Goal: Book appointment/travel/reservation

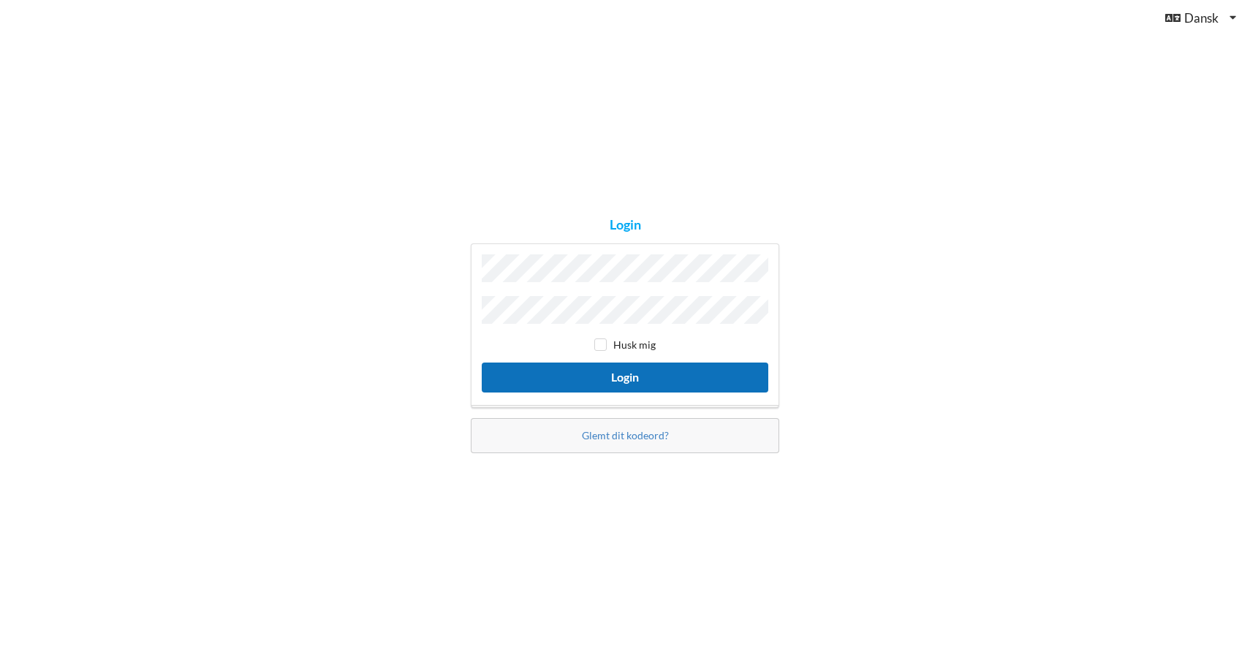
click at [617, 377] on button "Login" at bounding box center [625, 378] width 287 height 30
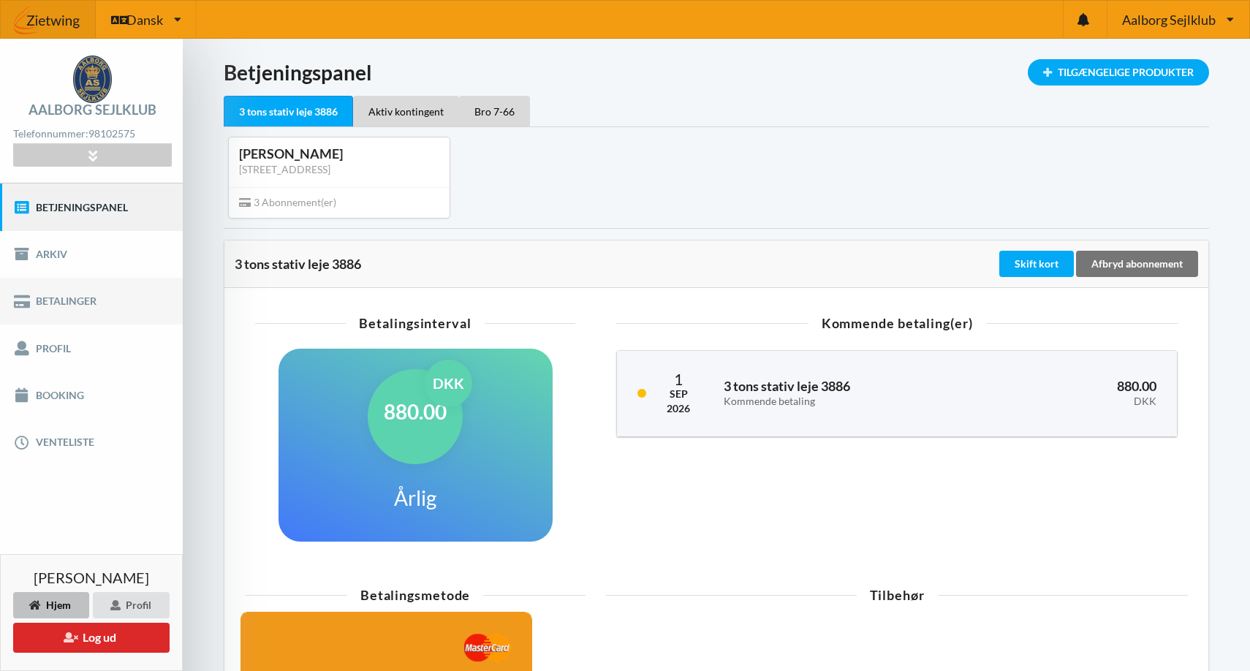
click at [53, 299] on link "Betalinger" at bounding box center [91, 301] width 183 height 47
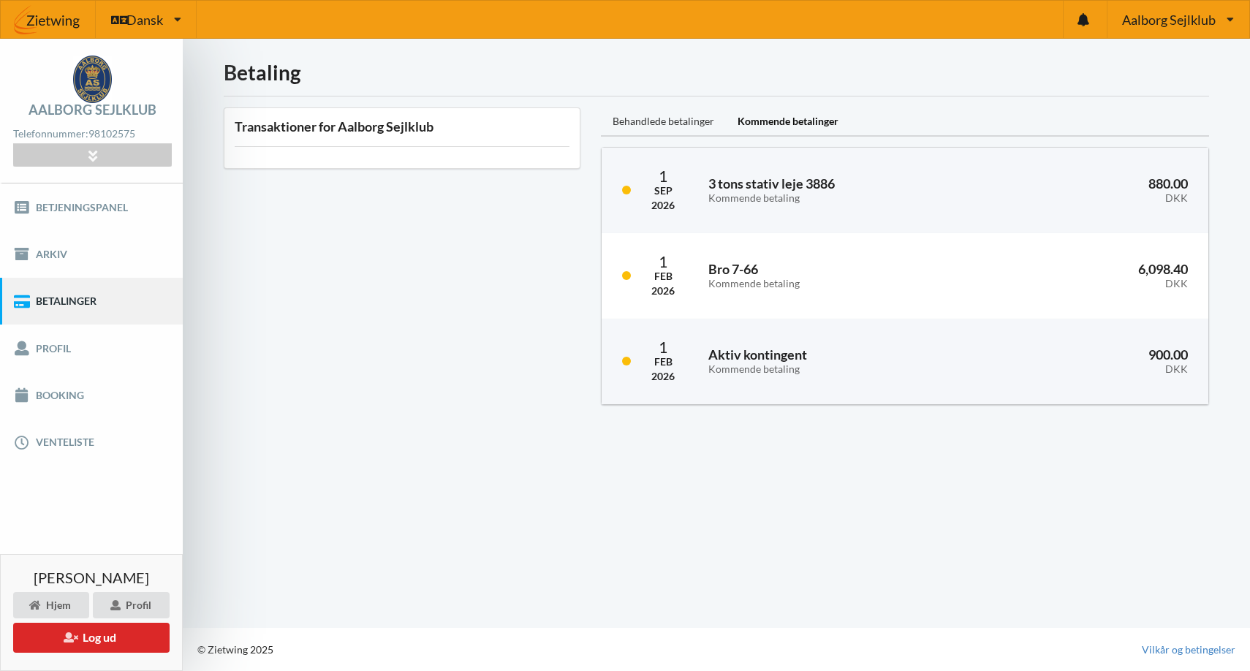
click at [681, 124] on div "Behandlede betalinger" at bounding box center [663, 121] width 125 height 29
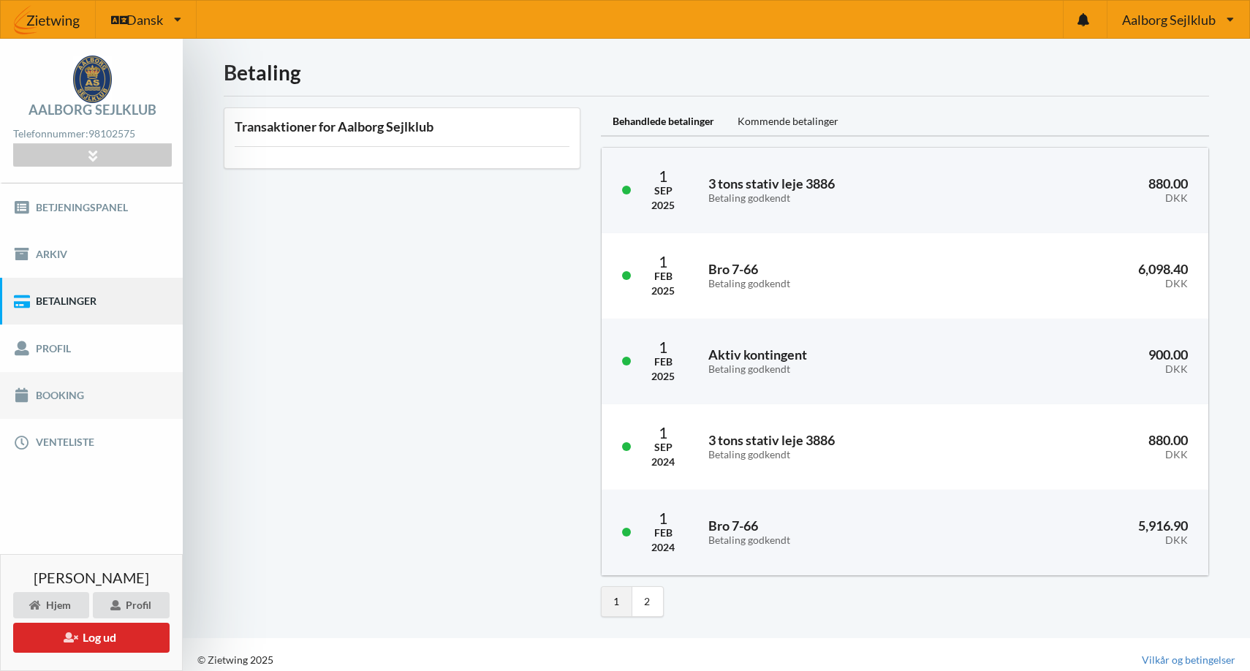
click at [58, 390] on link "Booking" at bounding box center [91, 395] width 183 height 47
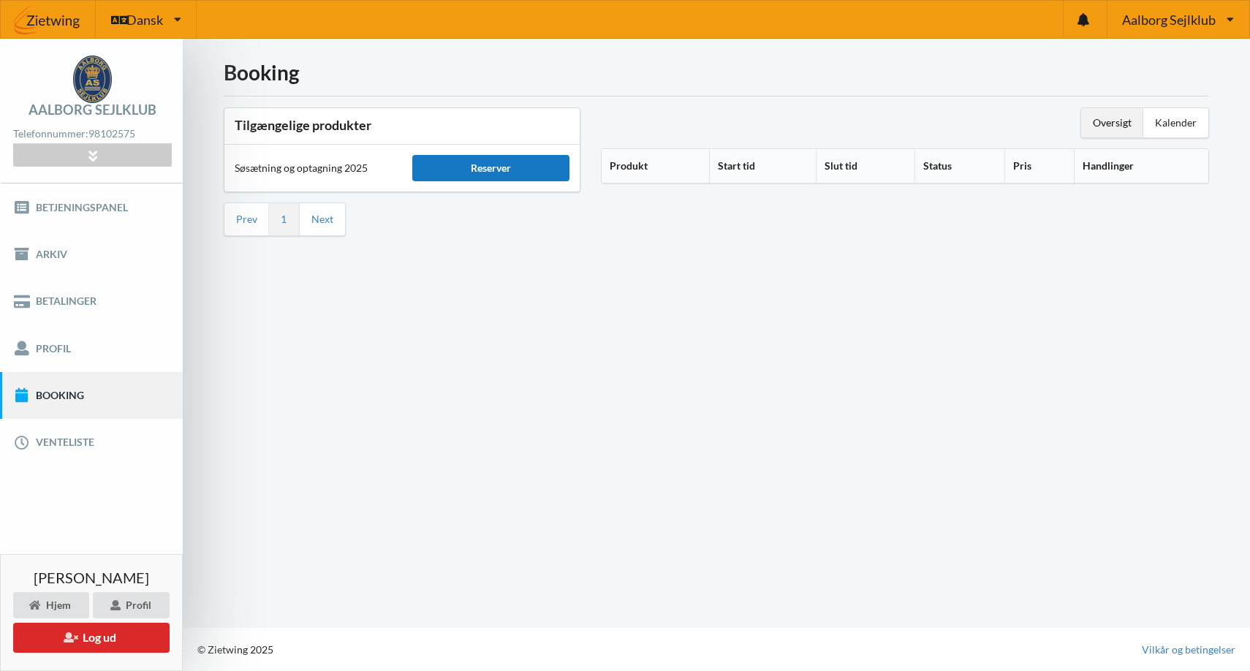
click at [460, 170] on div "Reserver" at bounding box center [490, 168] width 157 height 26
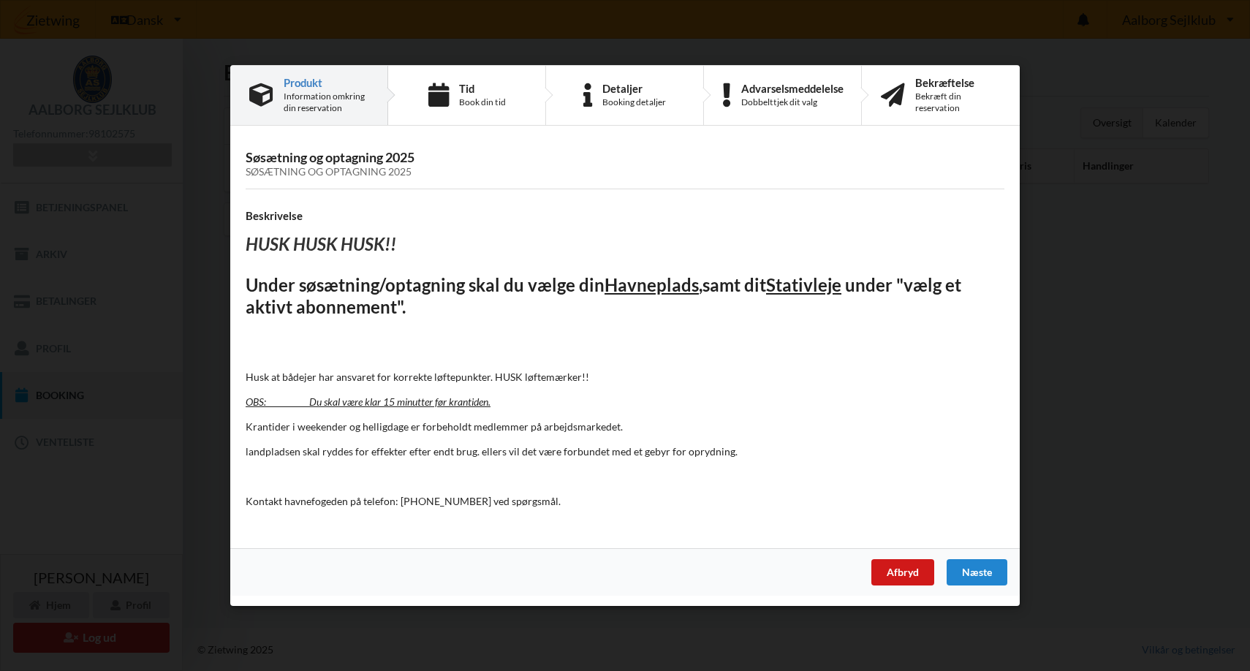
click at [890, 575] on div "Afbryd" at bounding box center [902, 572] width 63 height 26
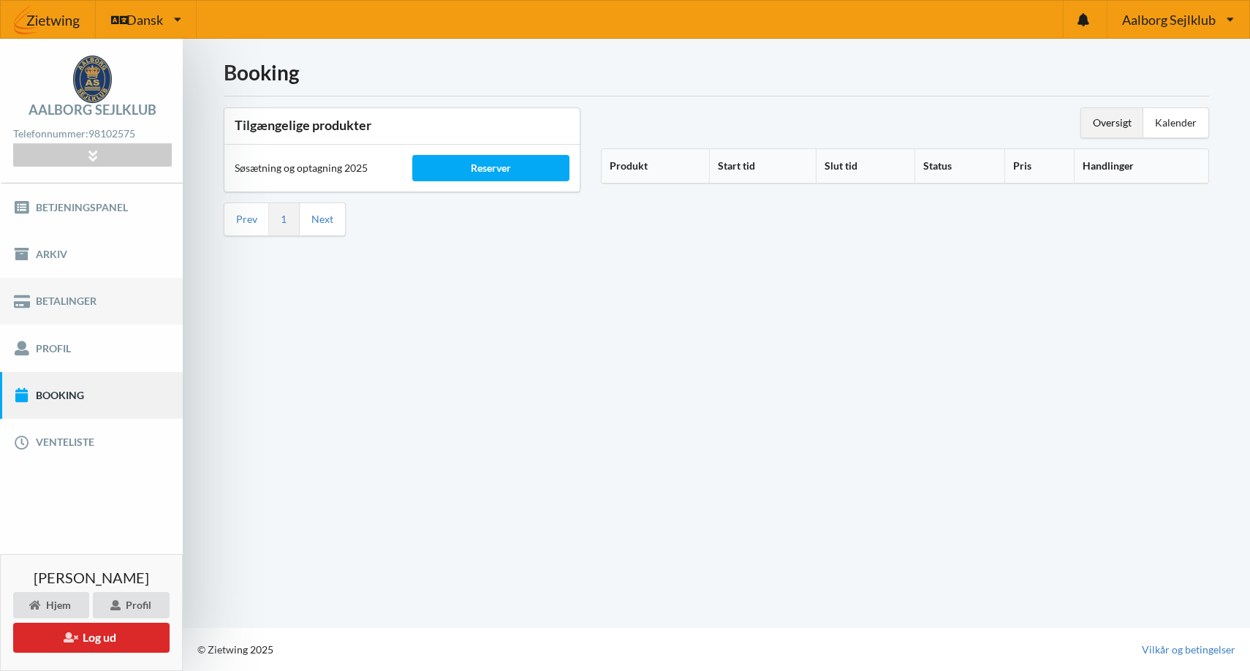
click at [72, 301] on link "Betalinger" at bounding box center [91, 301] width 183 height 47
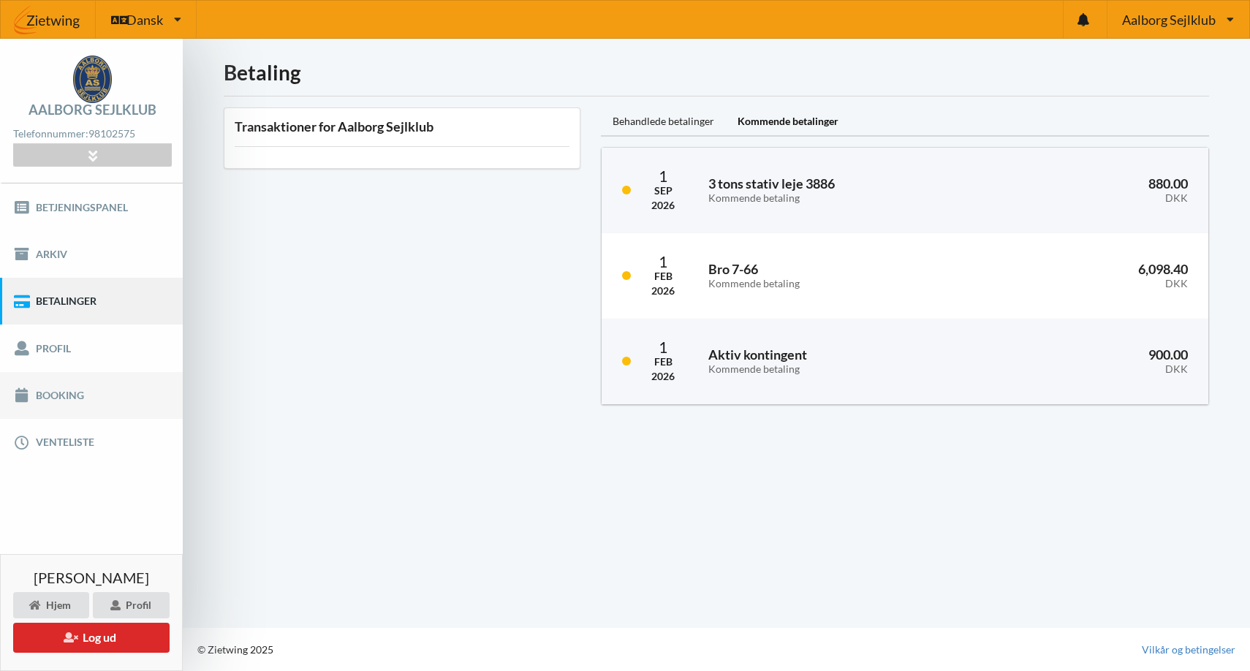
click at [52, 385] on link "Booking" at bounding box center [91, 395] width 183 height 47
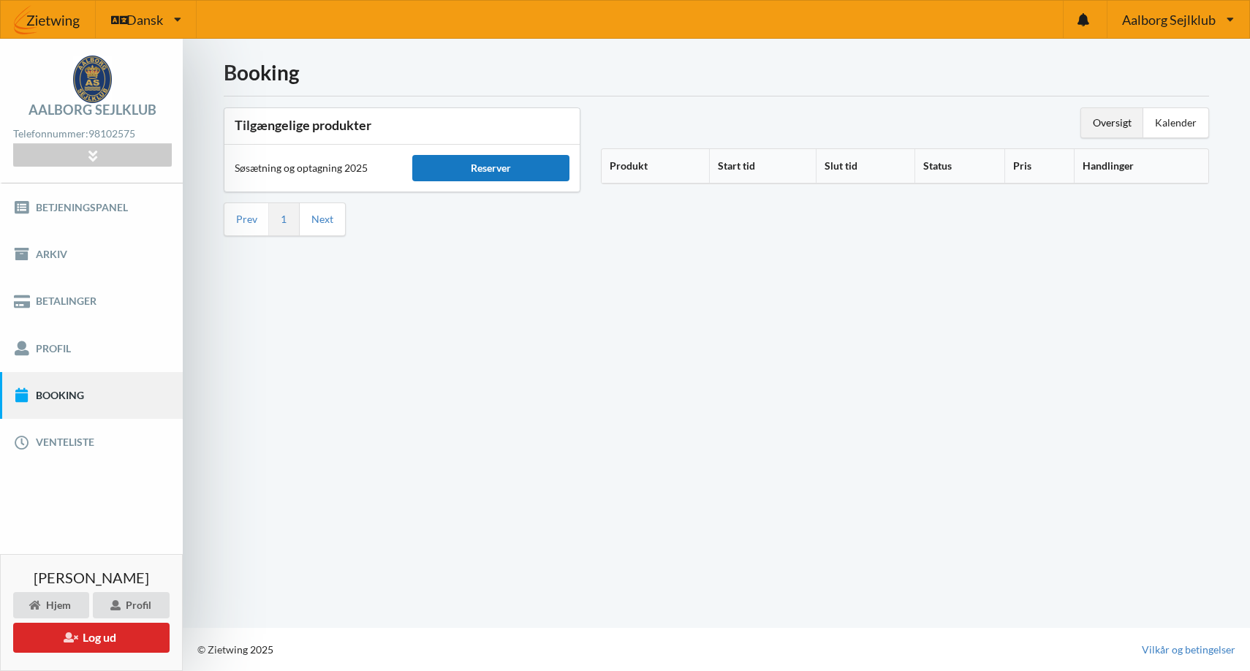
click at [465, 163] on div "Reserver" at bounding box center [490, 168] width 157 height 26
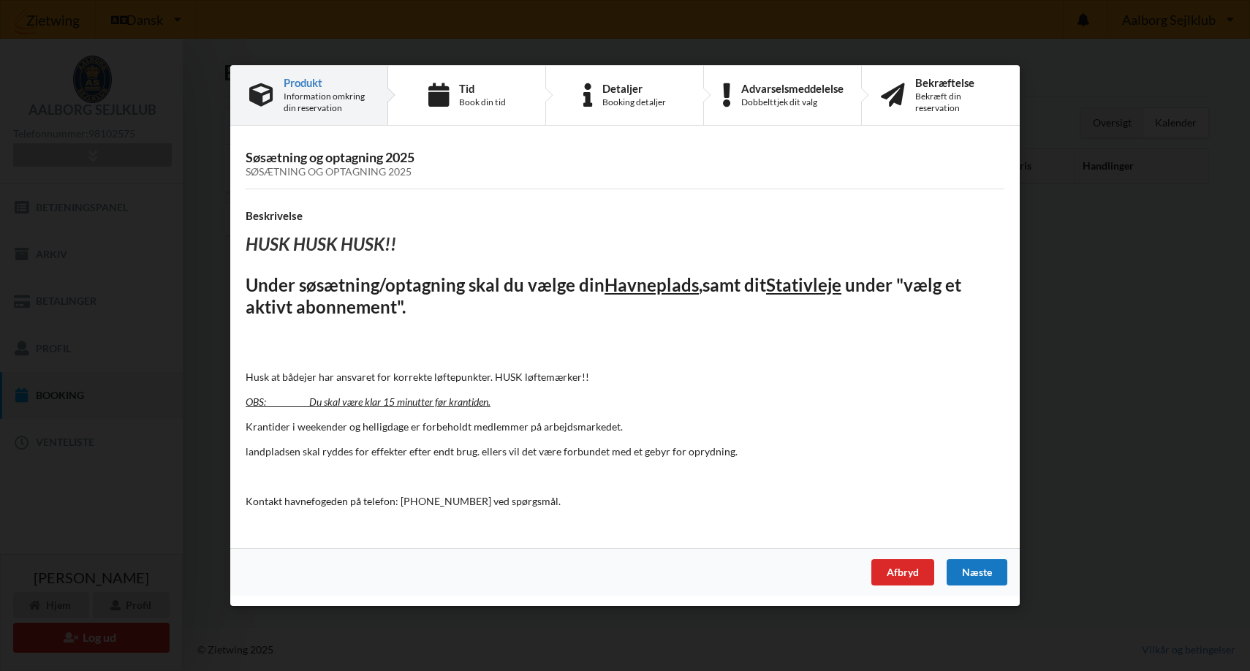
click at [988, 570] on div "Næste" at bounding box center [977, 572] width 61 height 26
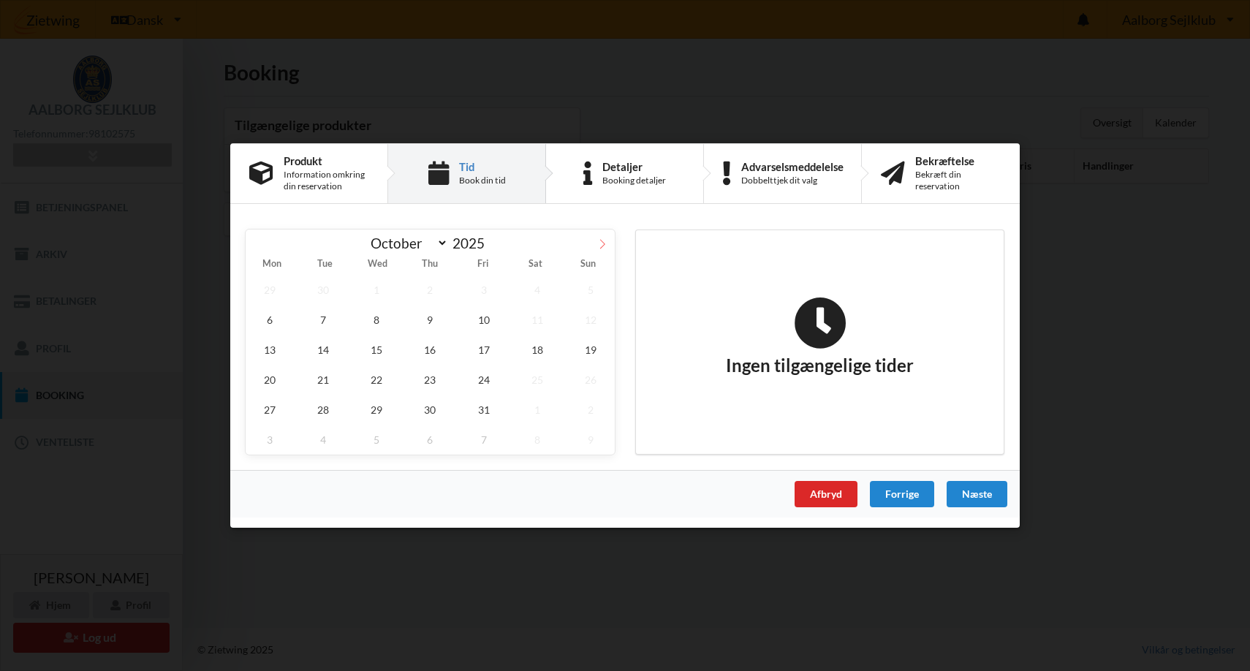
click at [607, 243] on icon at bounding box center [602, 244] width 10 height 10
click at [258, 248] on icon at bounding box center [258, 244] width 10 height 10
select select "9"
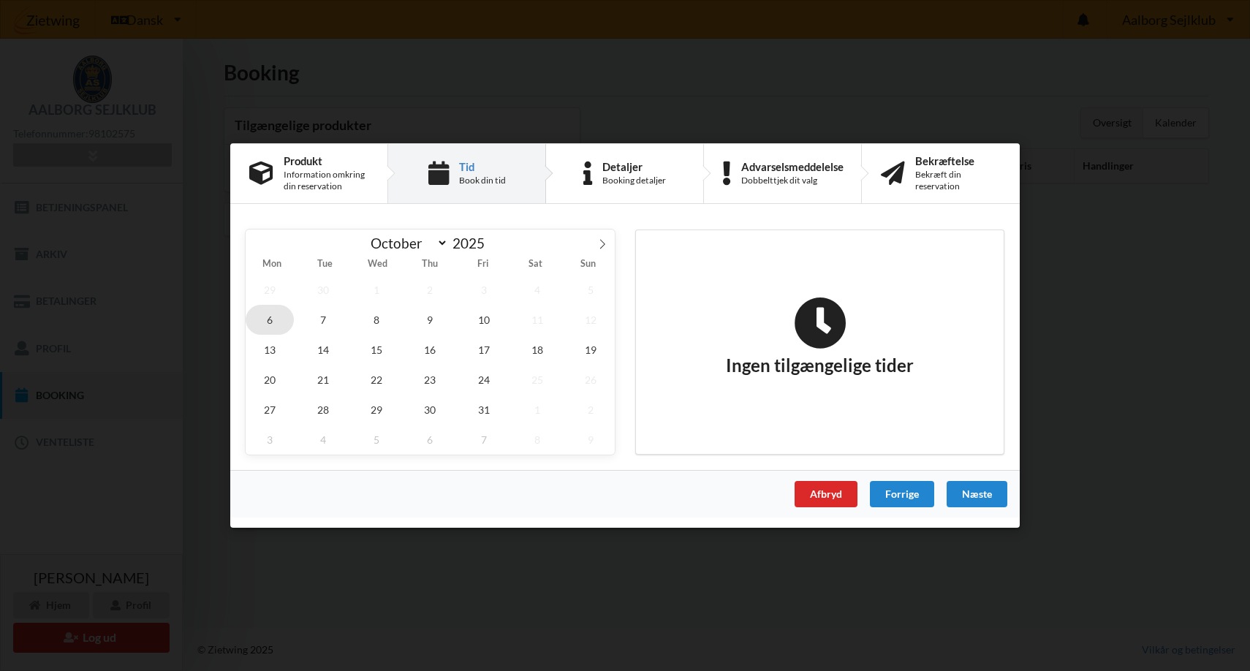
click at [271, 322] on span "6" at bounding box center [270, 320] width 48 height 30
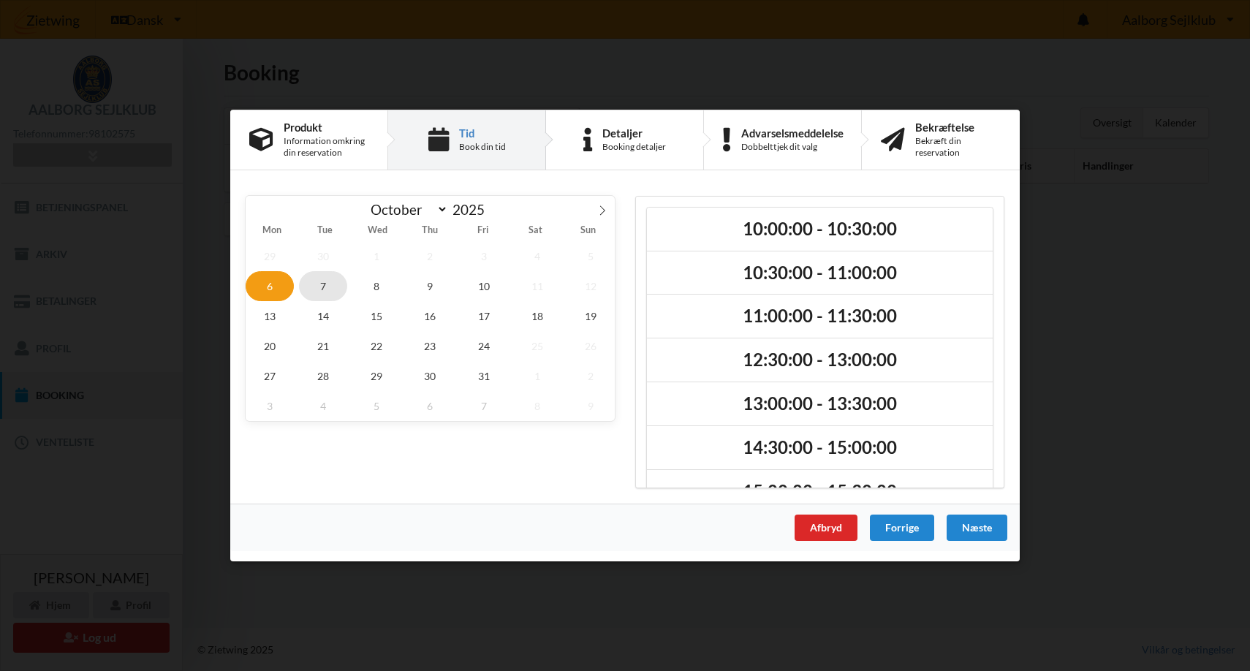
click at [319, 281] on span "7" at bounding box center [323, 286] width 48 height 30
click at [378, 291] on span "8" at bounding box center [376, 286] width 48 height 30
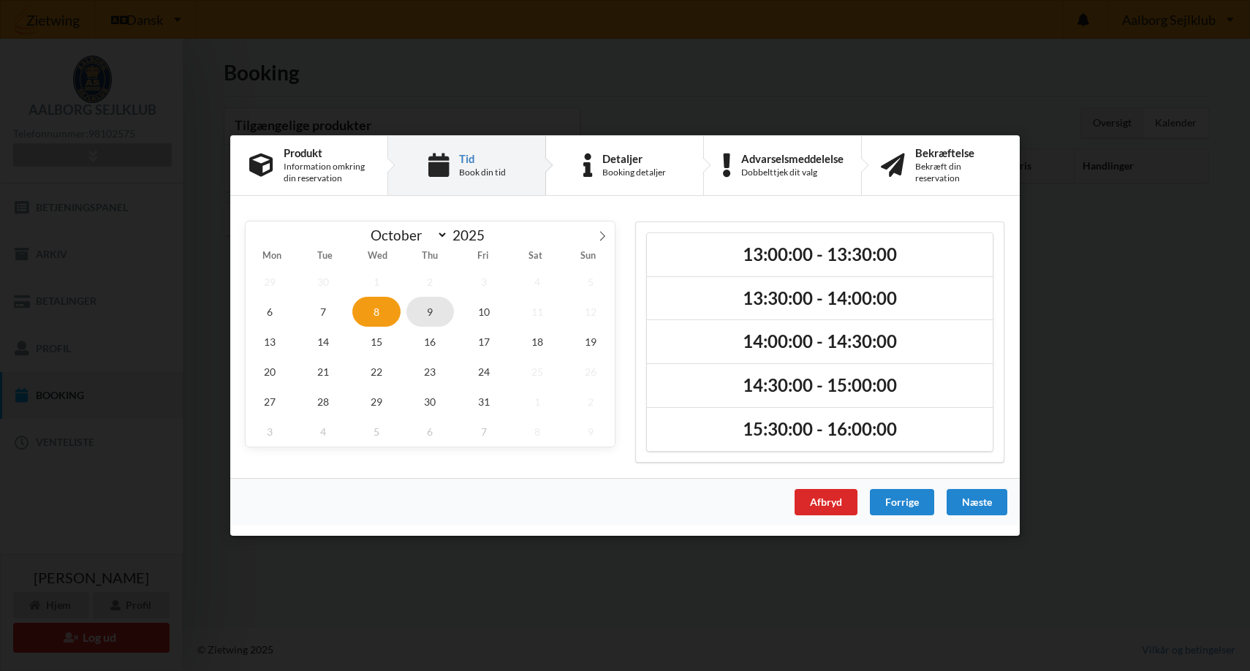
click at [437, 314] on span "9" at bounding box center [430, 312] width 48 height 30
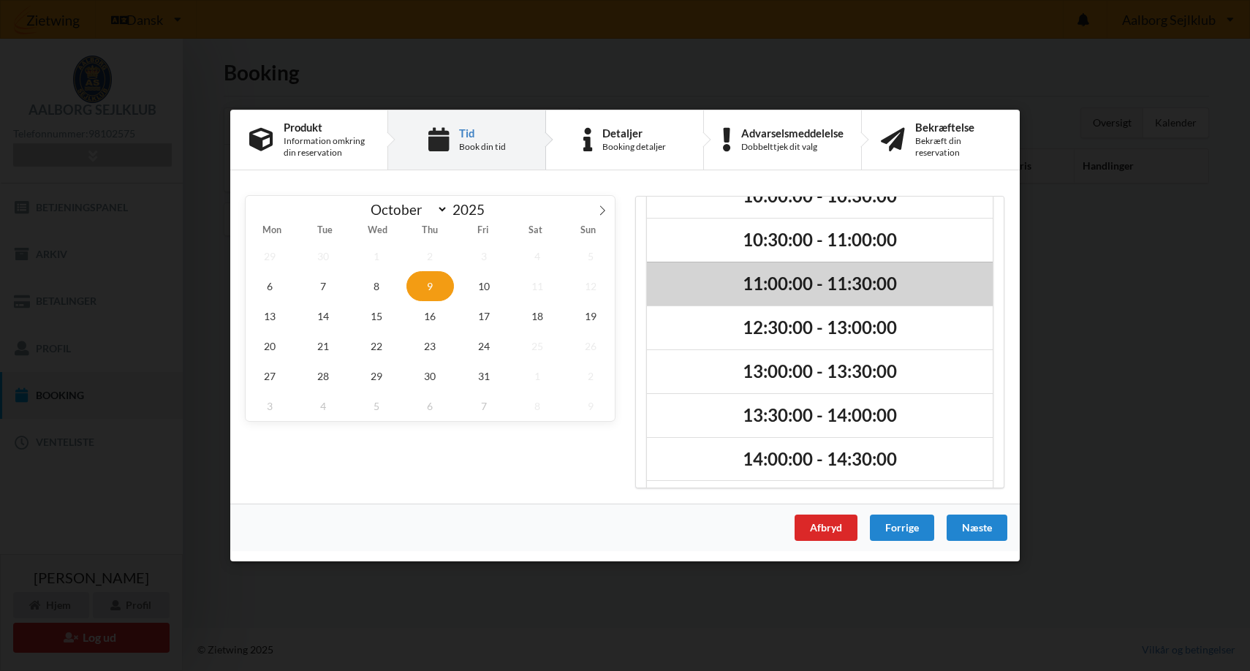
scroll to position [211, 0]
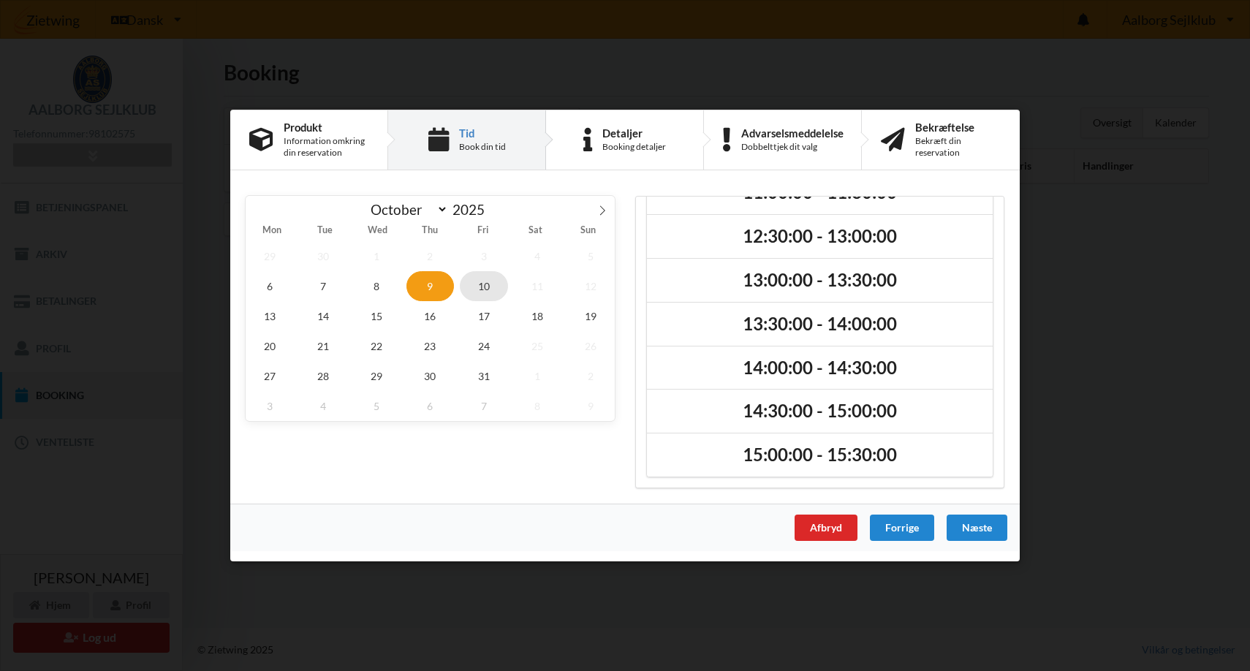
click at [485, 280] on span "10" at bounding box center [484, 286] width 48 height 30
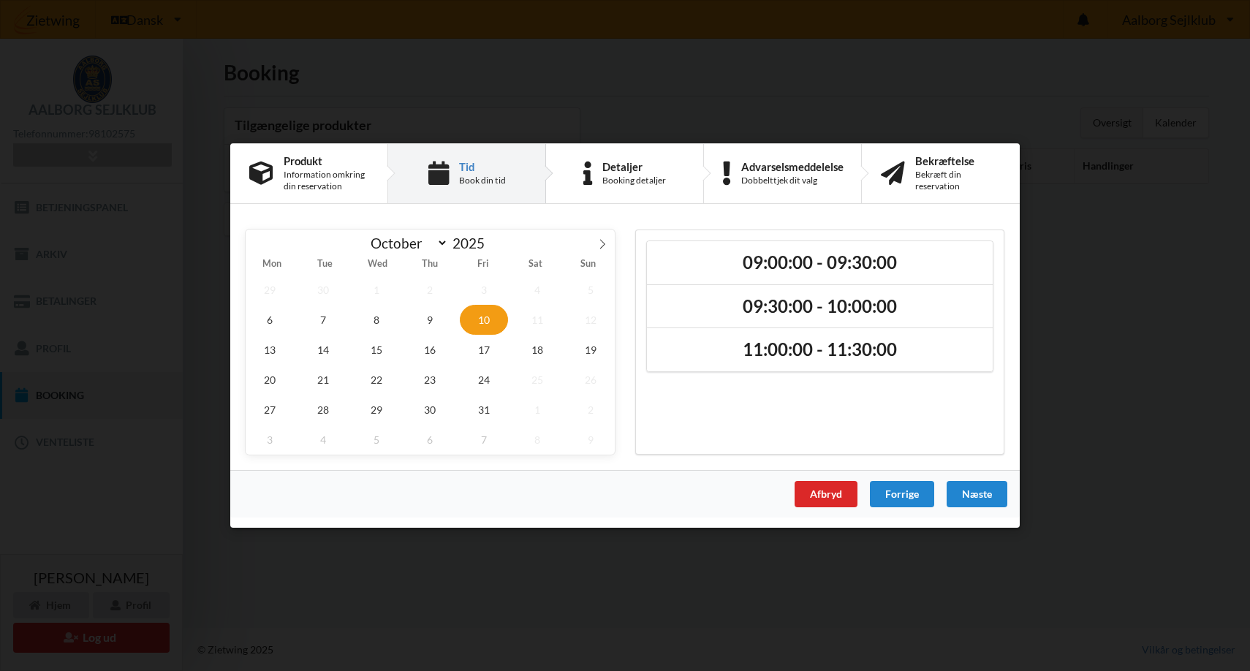
scroll to position [0, 0]
click at [278, 349] on span "13" at bounding box center [270, 350] width 48 height 30
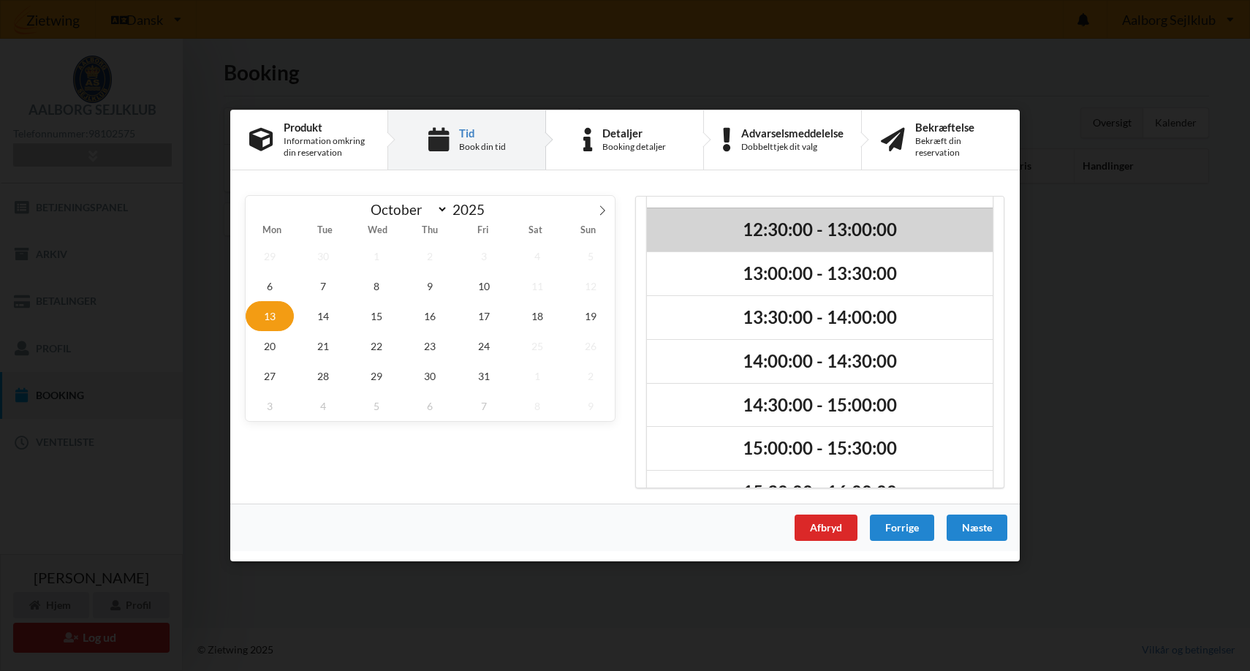
scroll to position [211, 0]
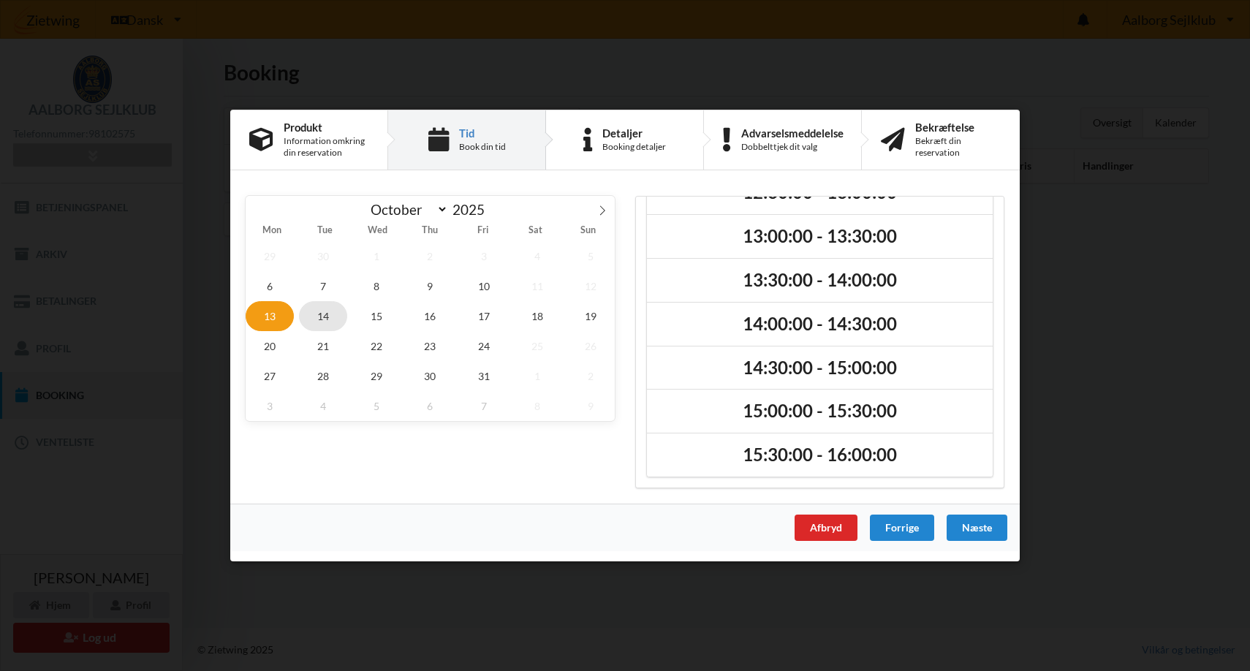
click at [325, 317] on span "14" at bounding box center [323, 316] width 48 height 30
click at [588, 316] on span "19" at bounding box center [591, 316] width 48 height 30
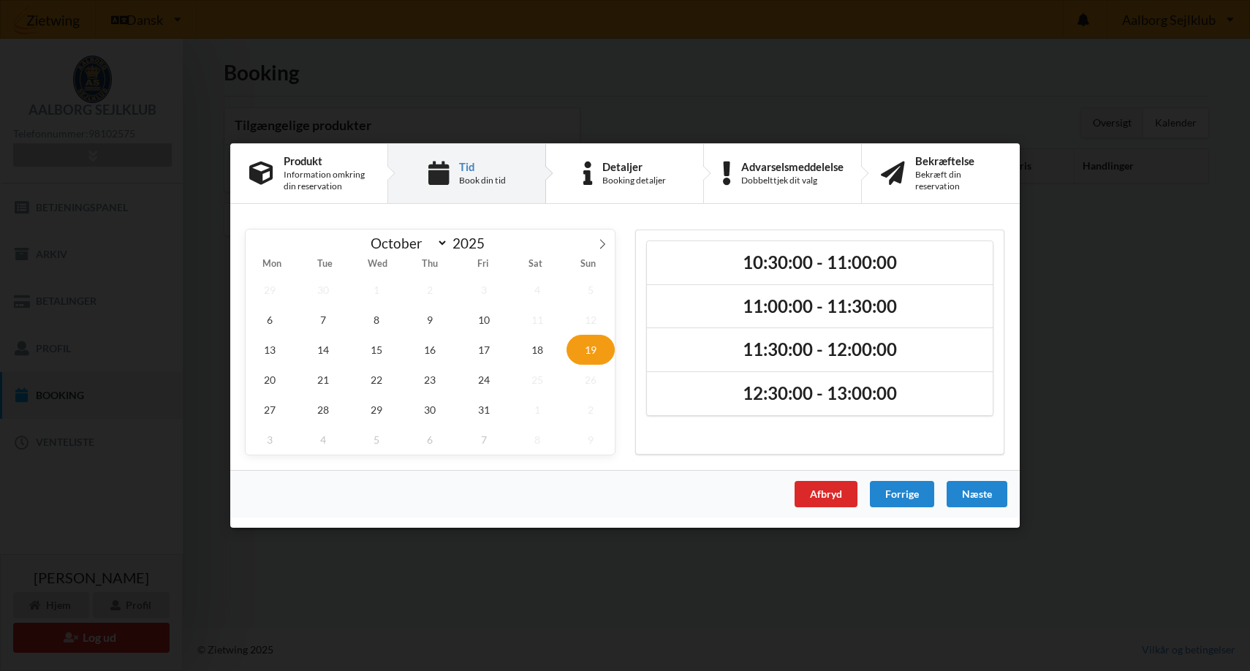
scroll to position [0, 0]
click at [545, 349] on span "18" at bounding box center [537, 350] width 48 height 30
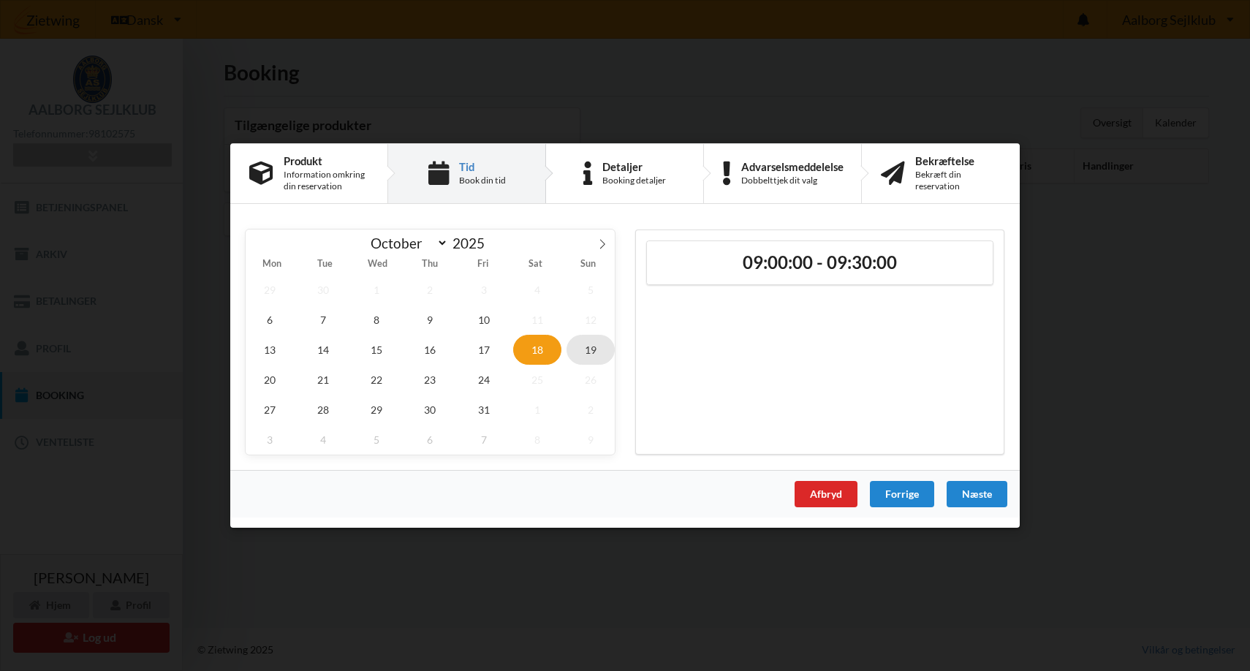
click at [584, 348] on span "19" at bounding box center [591, 350] width 48 height 30
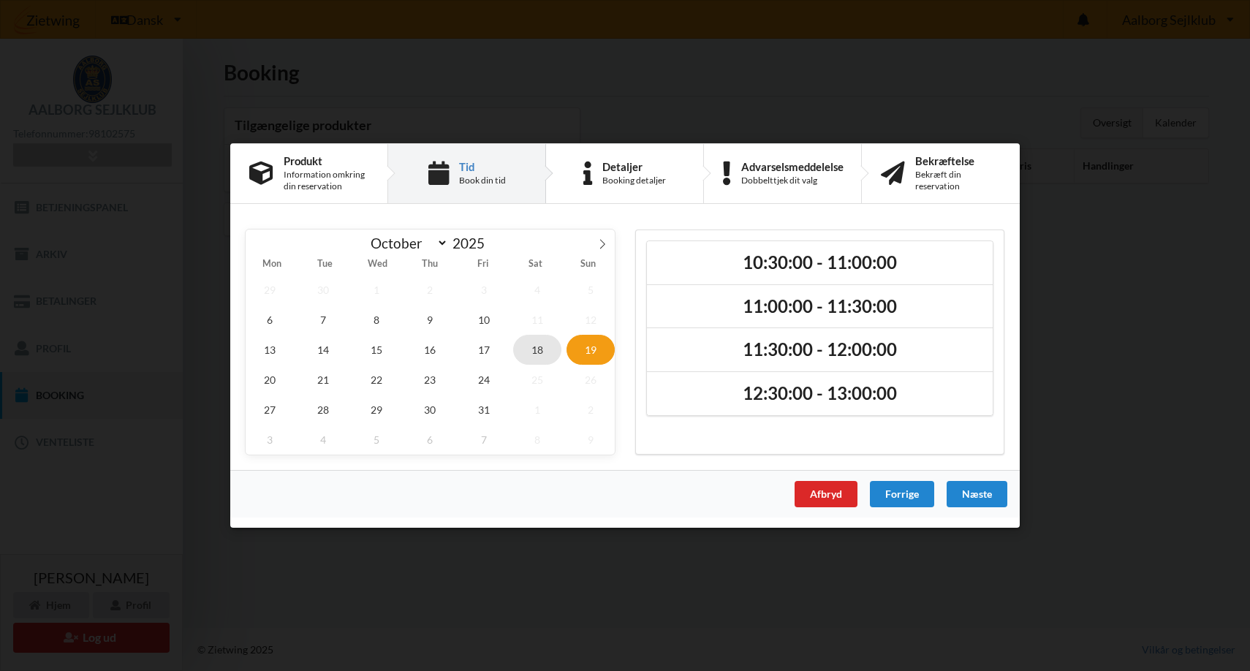
click at [548, 352] on span "18" at bounding box center [537, 350] width 48 height 30
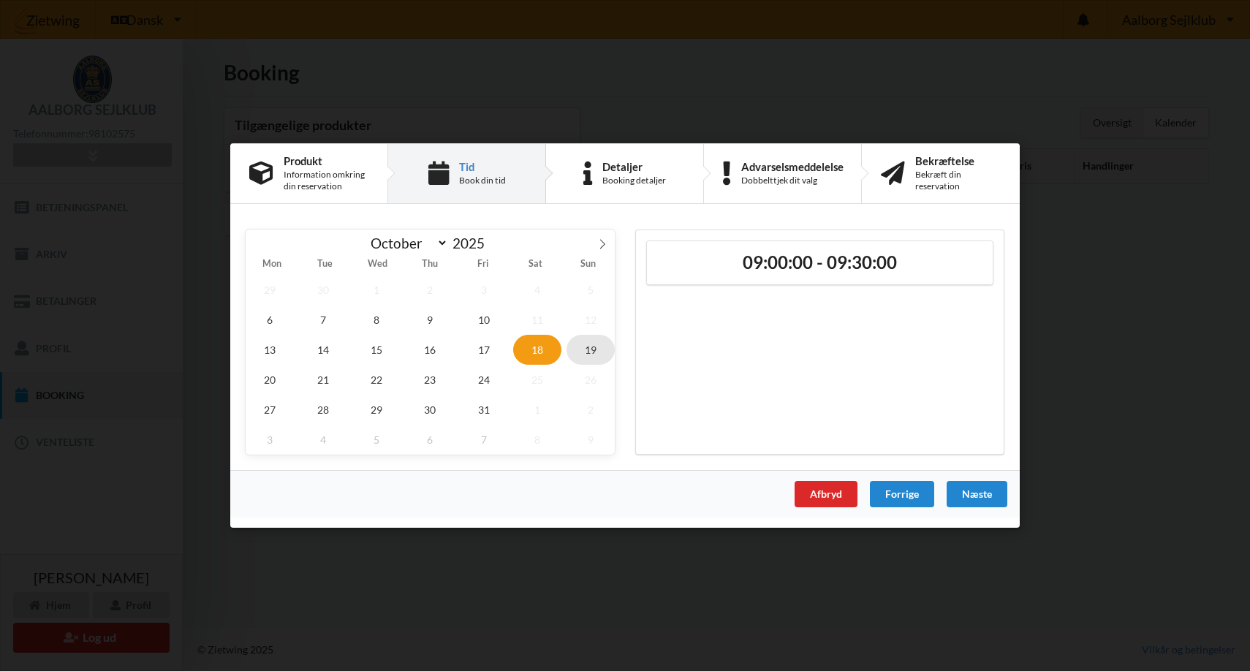
click at [581, 355] on span "19" at bounding box center [591, 350] width 48 height 30
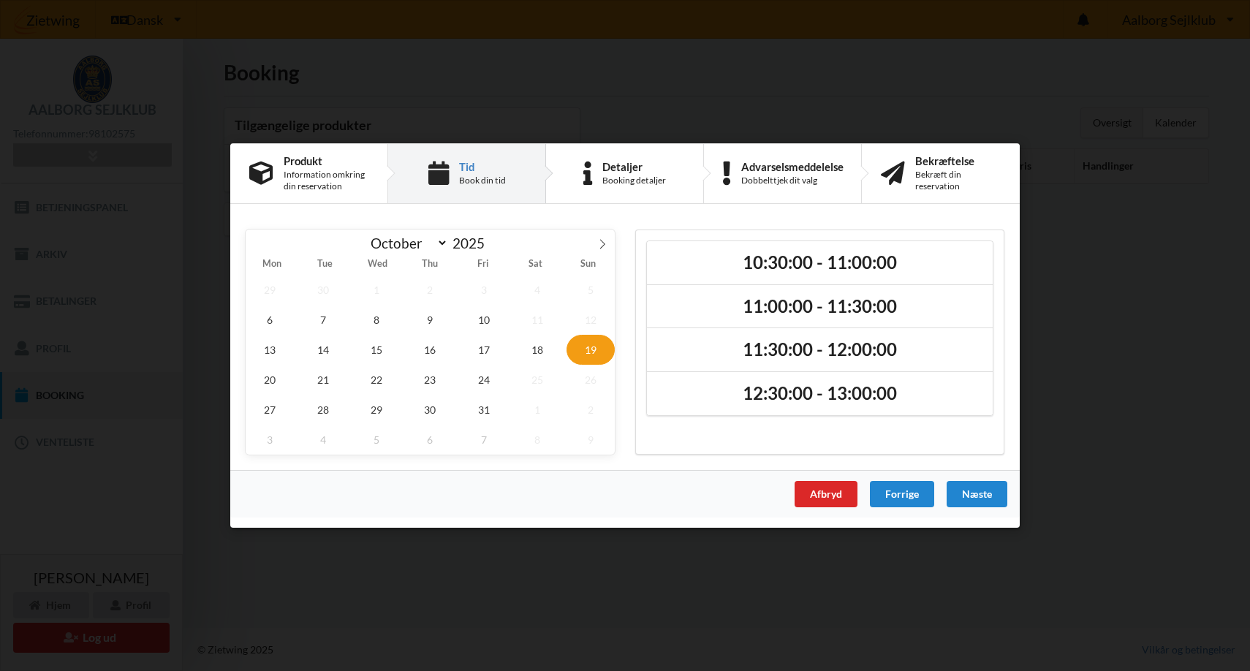
click at [583, 354] on span "19" at bounding box center [591, 350] width 48 height 30
click at [543, 349] on span "18" at bounding box center [537, 350] width 48 height 30
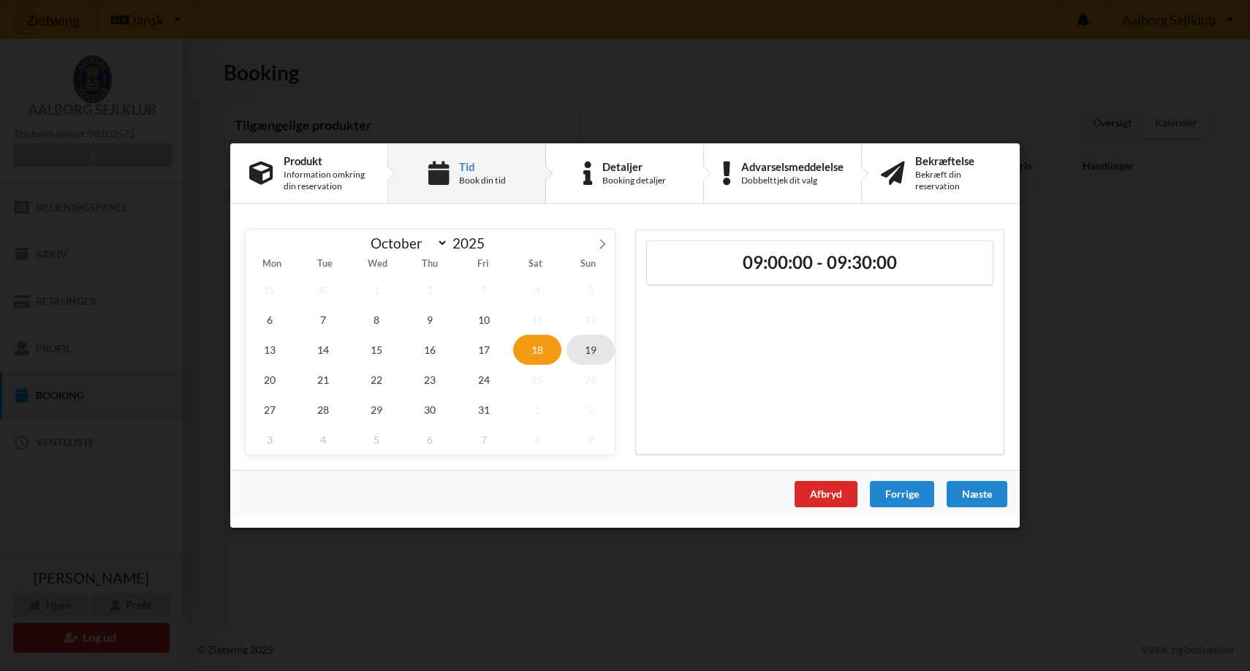
click at [595, 355] on span "19" at bounding box center [591, 350] width 48 height 30
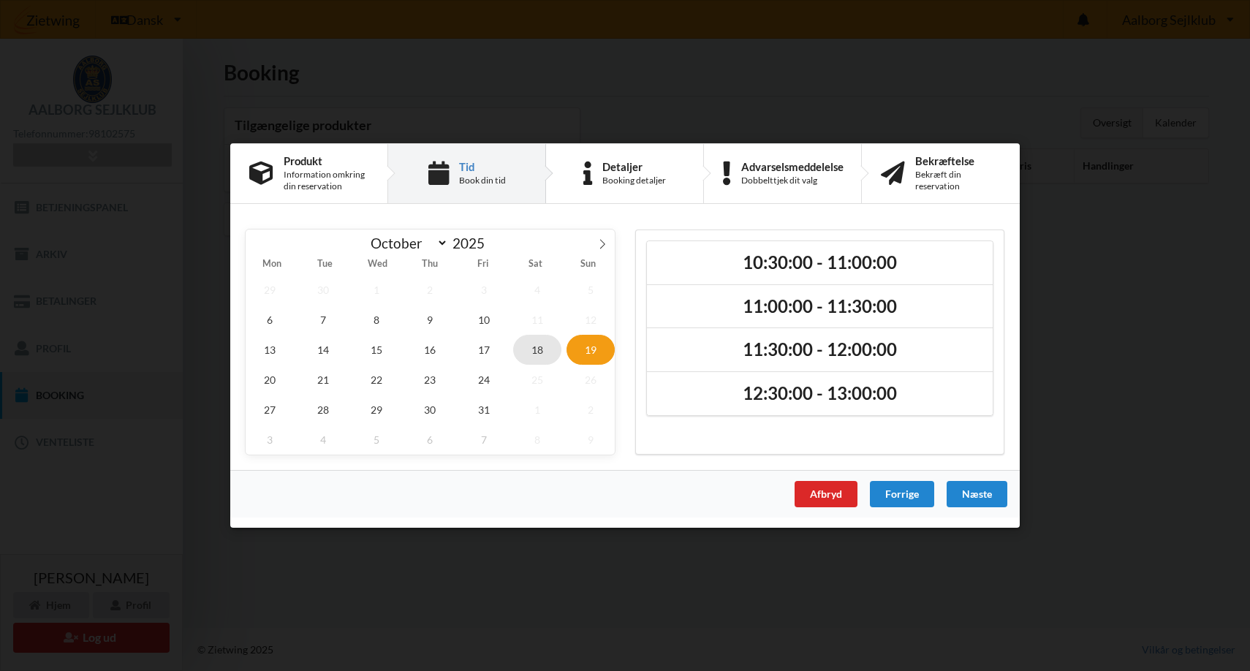
click at [546, 347] on span "18" at bounding box center [537, 350] width 48 height 30
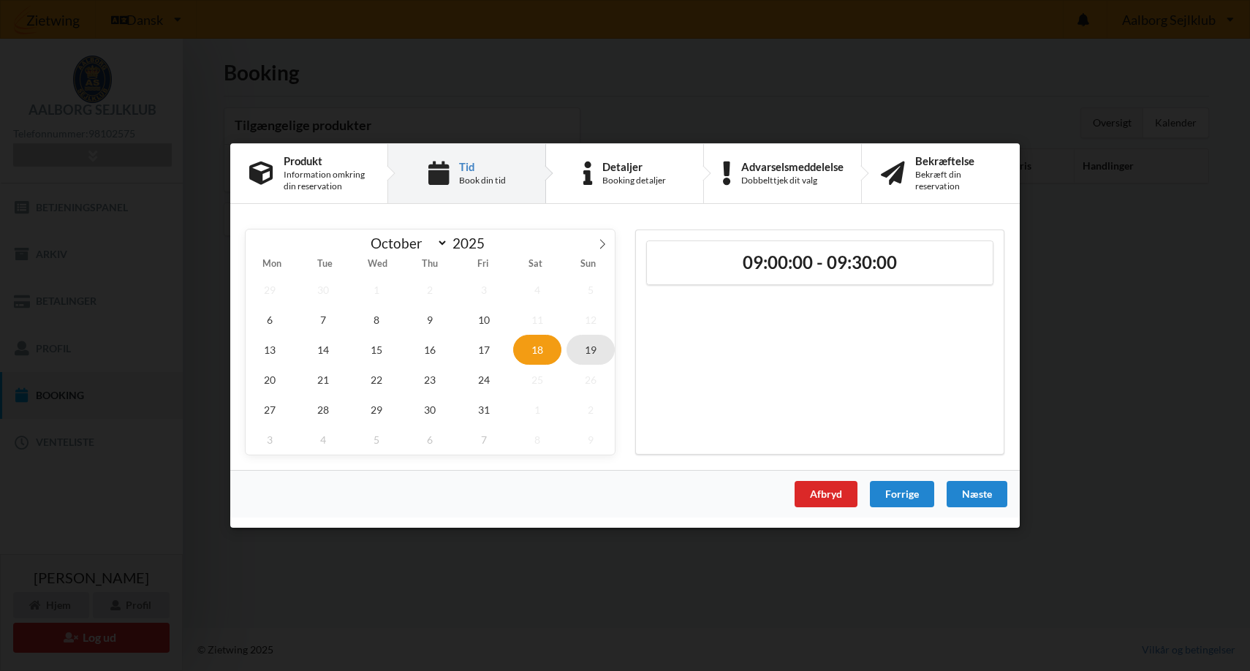
click at [586, 347] on span "19" at bounding box center [591, 350] width 48 height 30
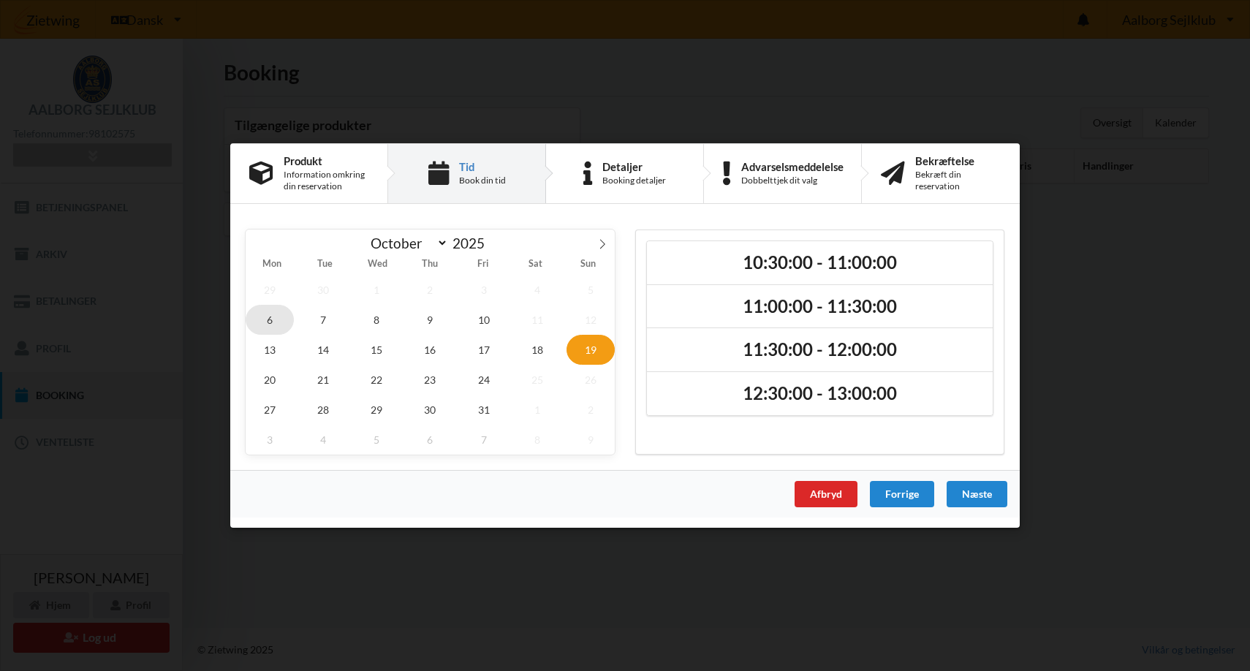
click at [268, 324] on span "6" at bounding box center [270, 320] width 48 height 30
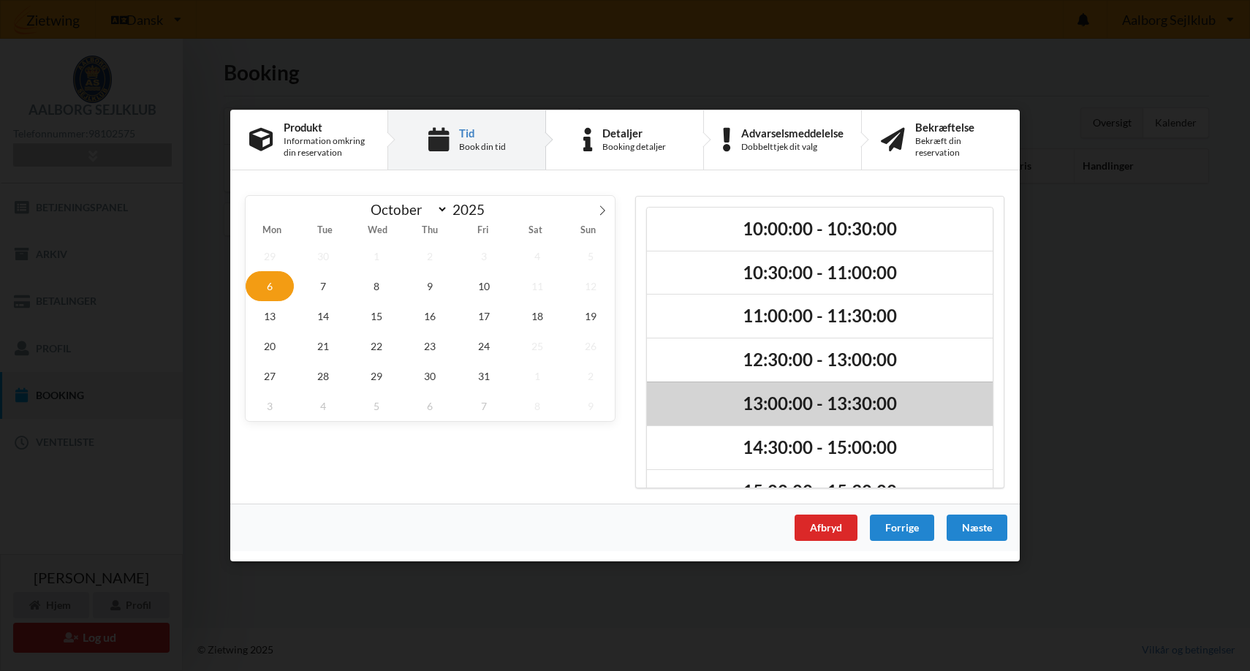
scroll to position [37, 0]
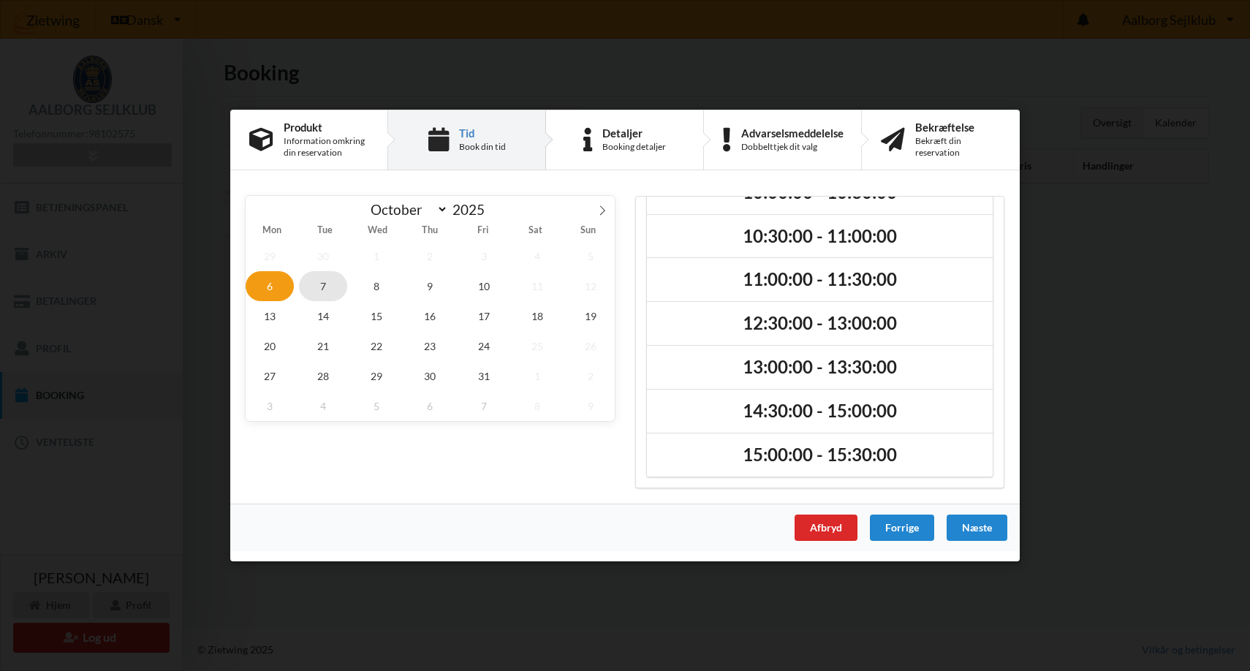
click at [317, 293] on span "7" at bounding box center [323, 286] width 48 height 30
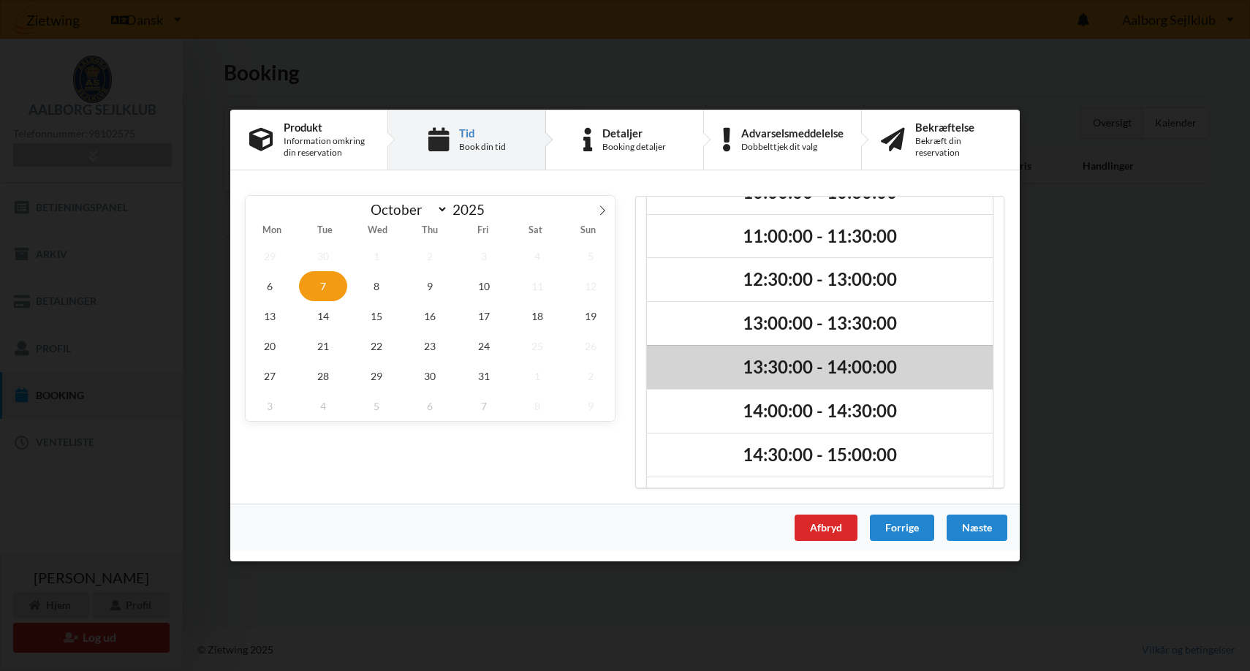
scroll to position [80, 0]
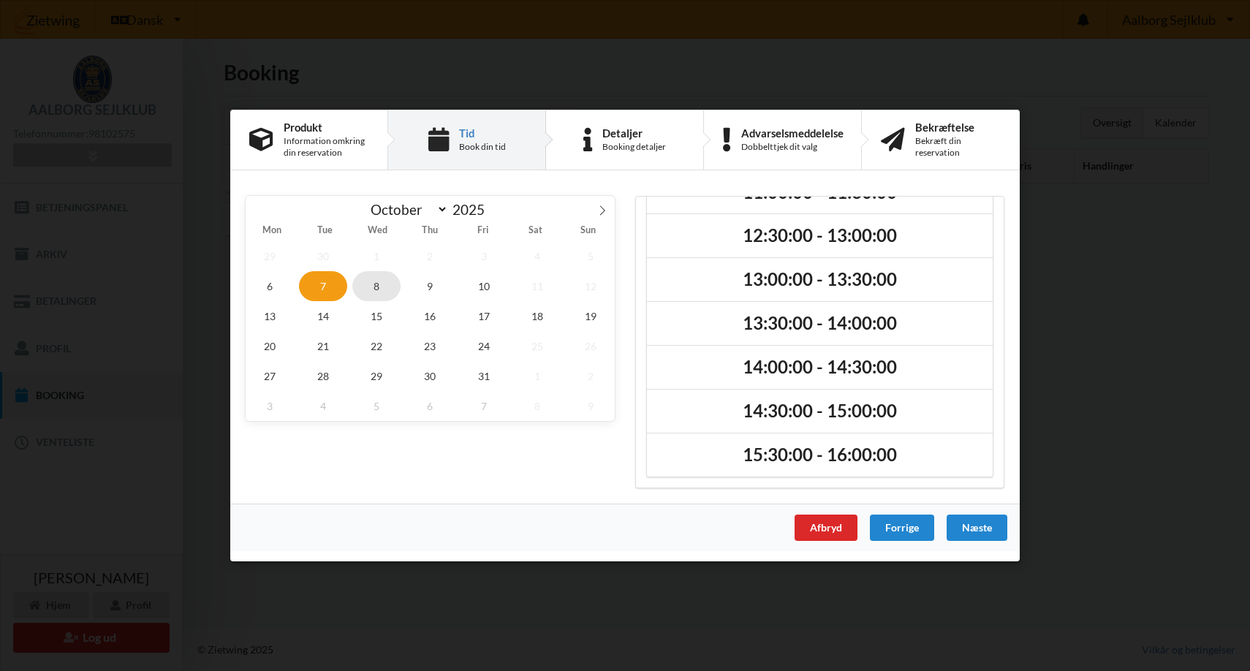
click at [377, 293] on span "8" at bounding box center [376, 286] width 48 height 30
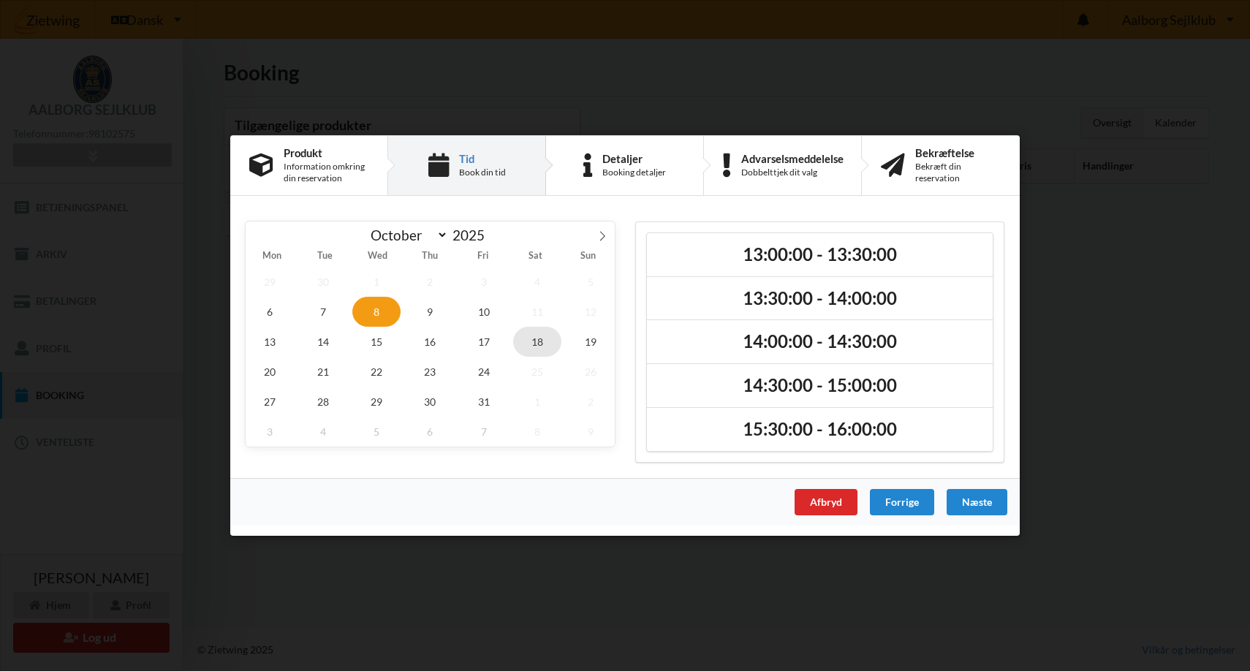
click at [540, 346] on span "18" at bounding box center [537, 342] width 48 height 30
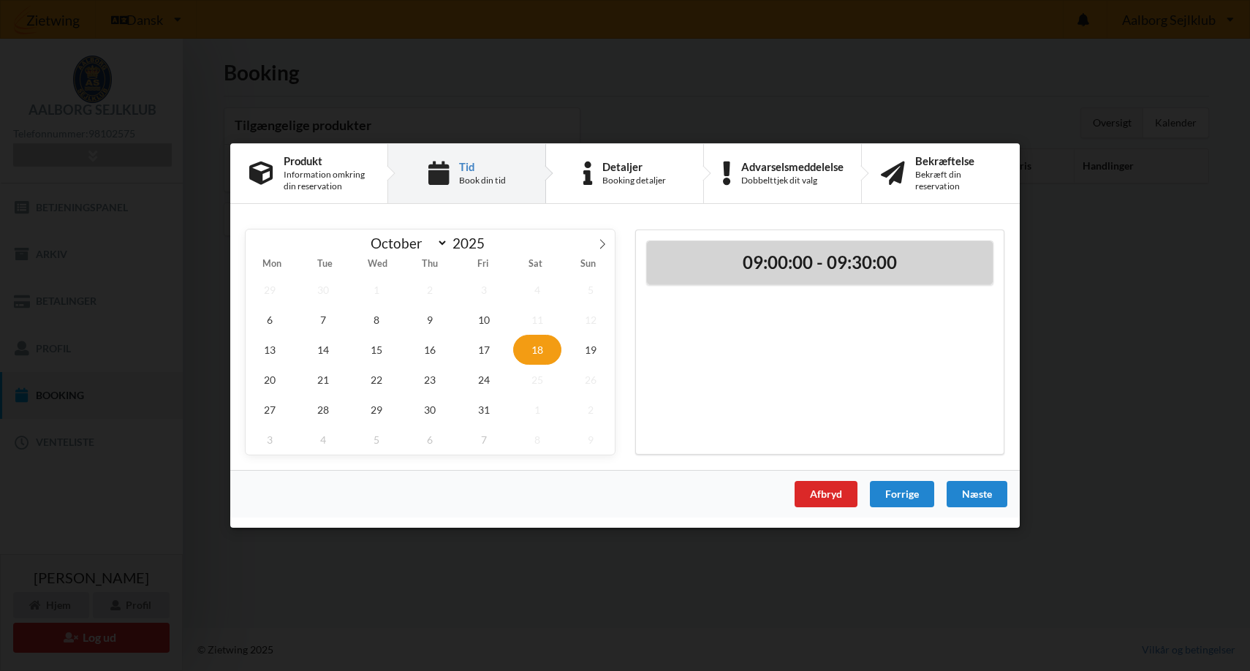
click at [776, 256] on h2 "09:00:00 - 09:30:00" at bounding box center [819, 263] width 325 height 23
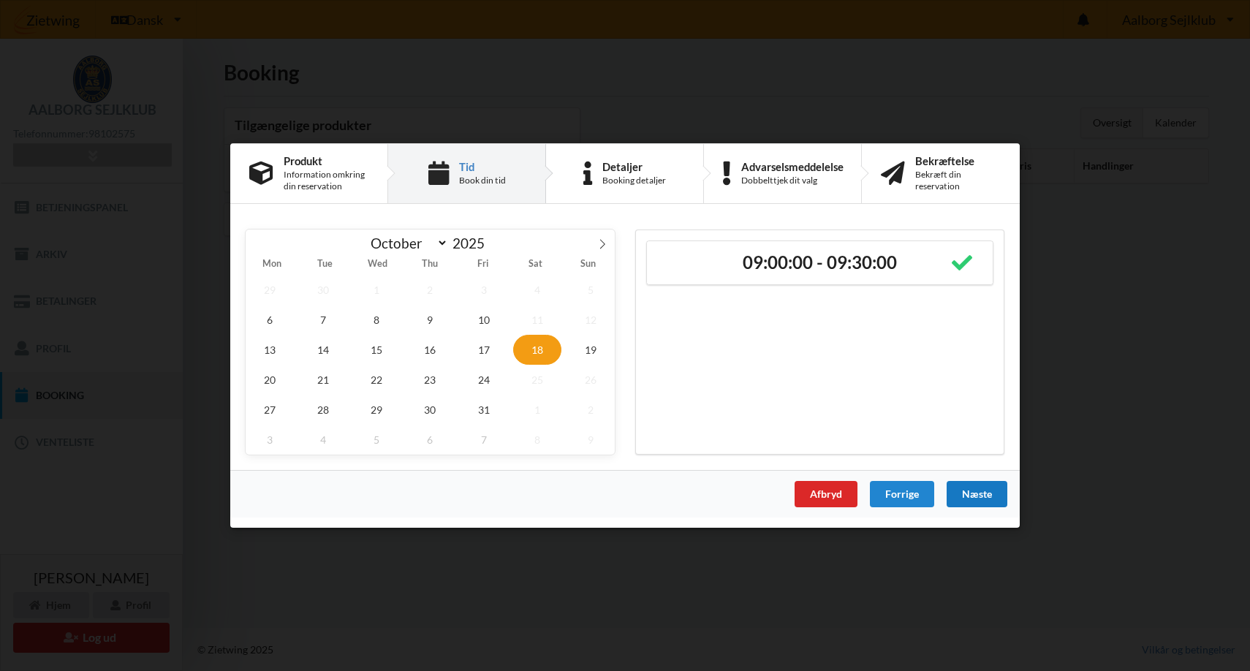
click at [967, 496] on div "Næste" at bounding box center [977, 494] width 61 height 26
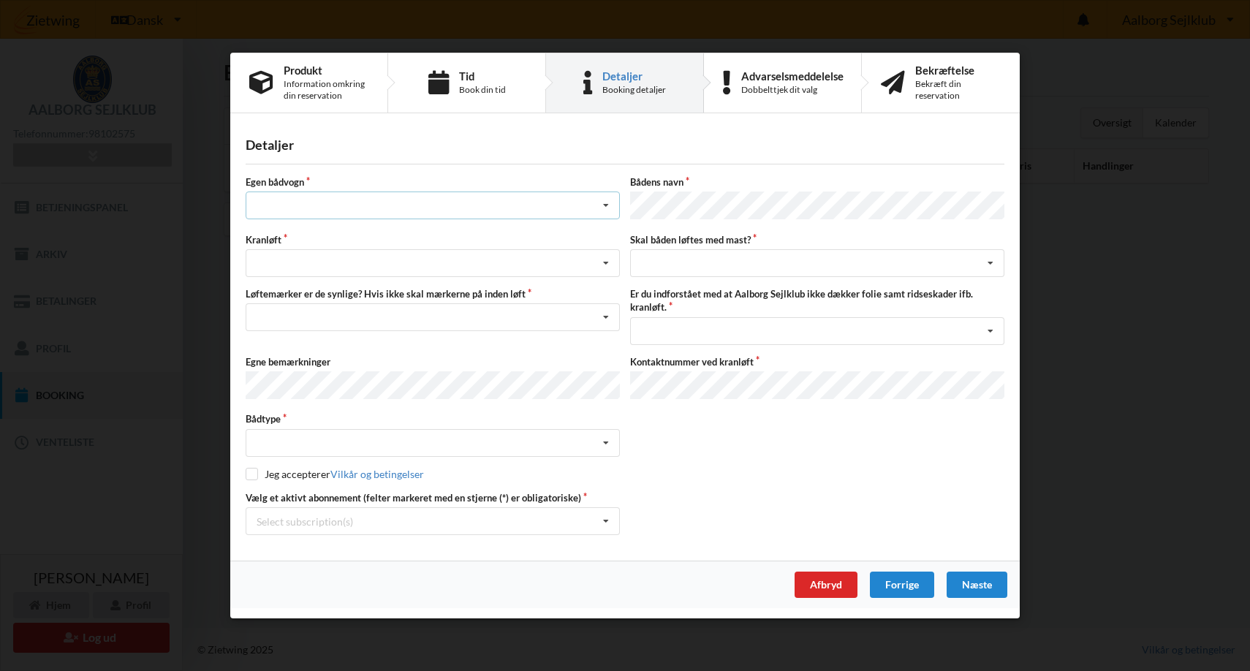
click at [391, 211] on div "Intet valg ja nej" at bounding box center [433, 206] width 374 height 28
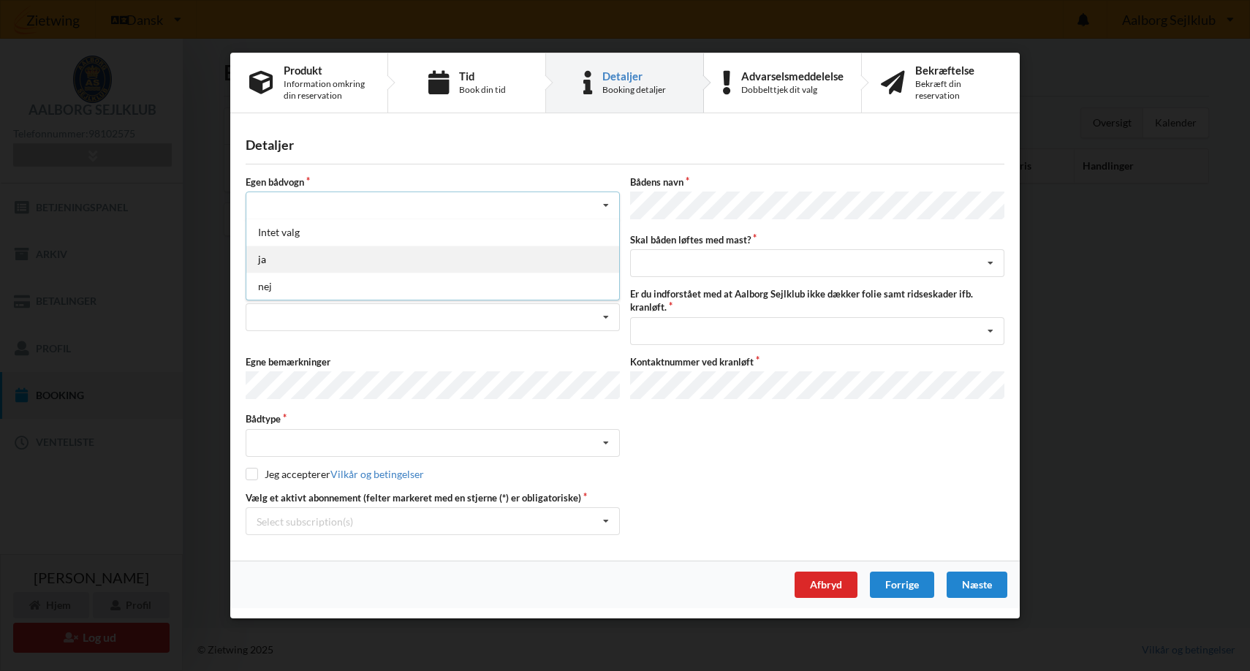
click at [358, 268] on div "ja" at bounding box center [432, 259] width 373 height 27
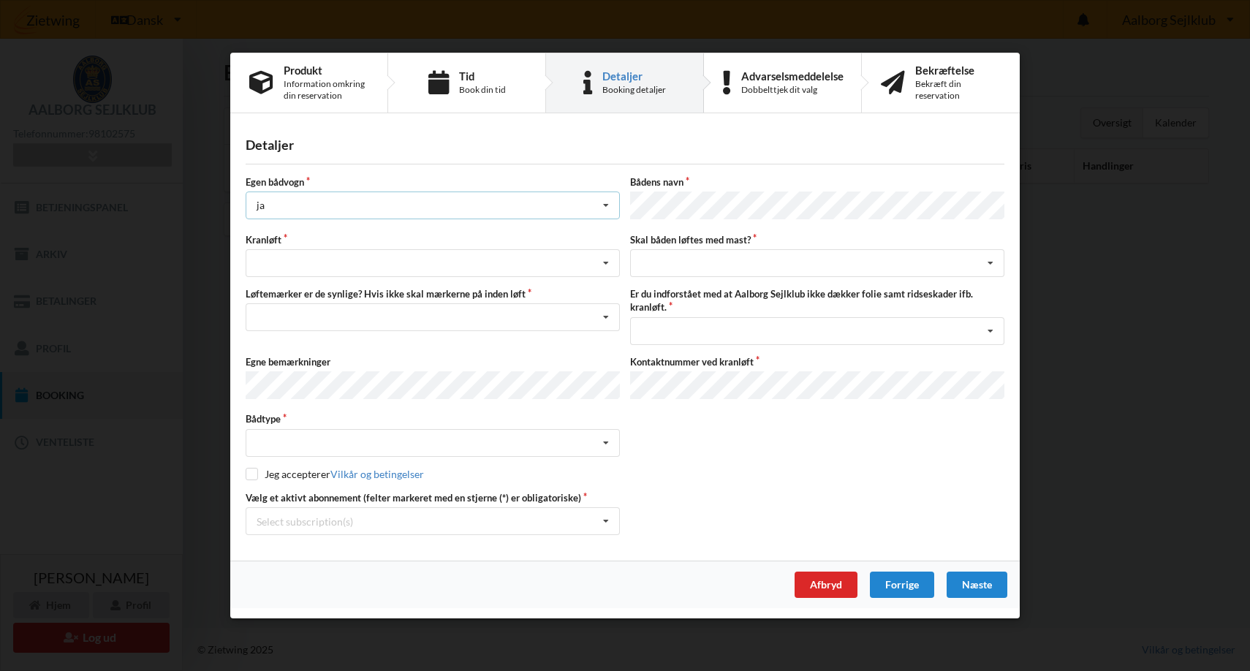
click at [326, 212] on div "ja Intet valg ja nej" at bounding box center [433, 206] width 374 height 28
click at [328, 284] on div "nej" at bounding box center [432, 286] width 373 height 27
click at [303, 261] on div "Søsætning Optagning" at bounding box center [433, 263] width 374 height 28
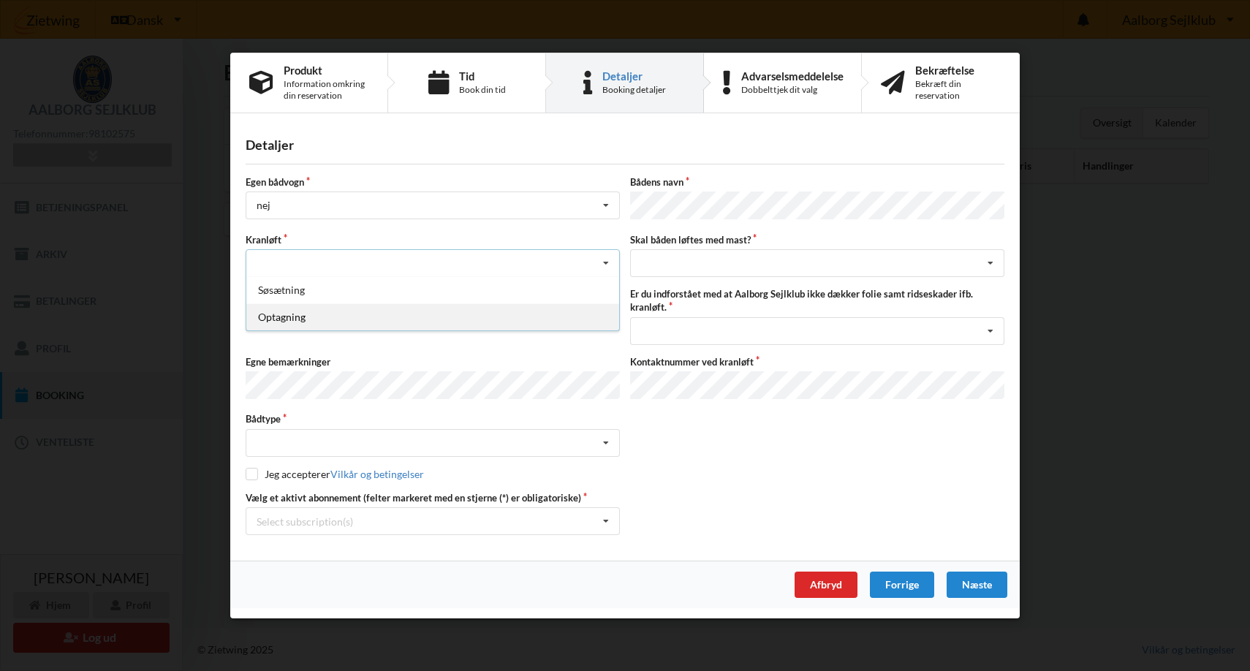
click at [302, 317] on div "Optagning" at bounding box center [432, 316] width 373 height 27
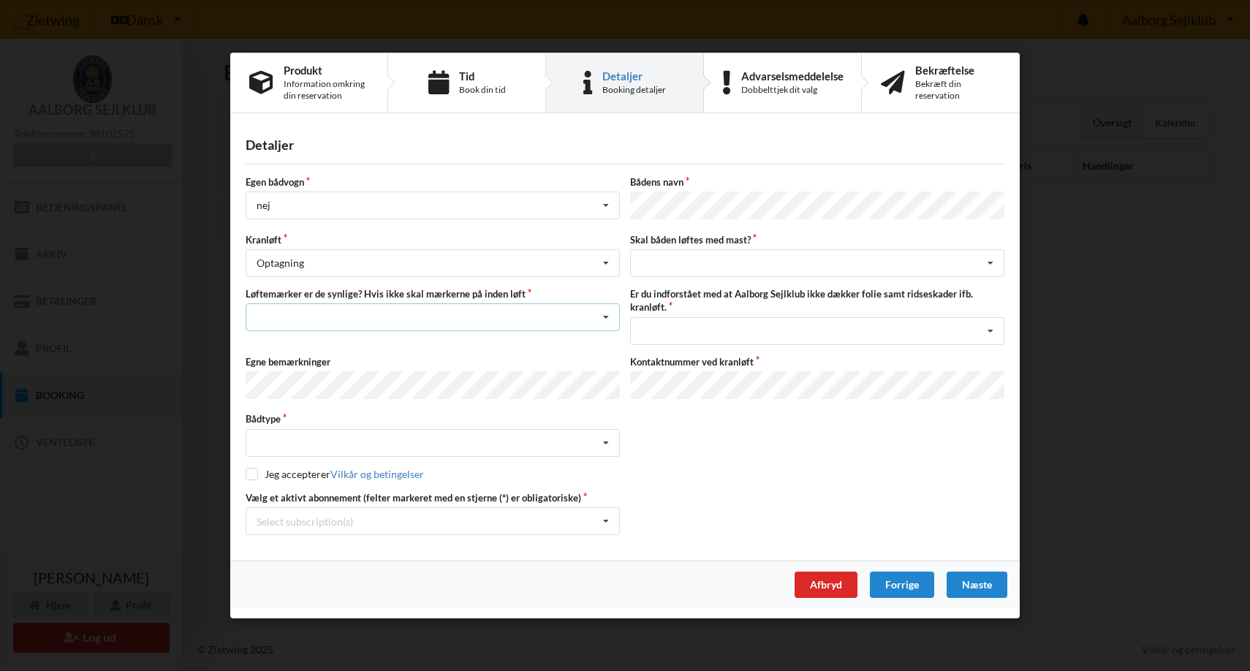
click at [298, 318] on div "Nej, jeg kontakter havnekontoret inden løft og får dem sat på Ja, mine mærker e…" at bounding box center [433, 317] width 374 height 28
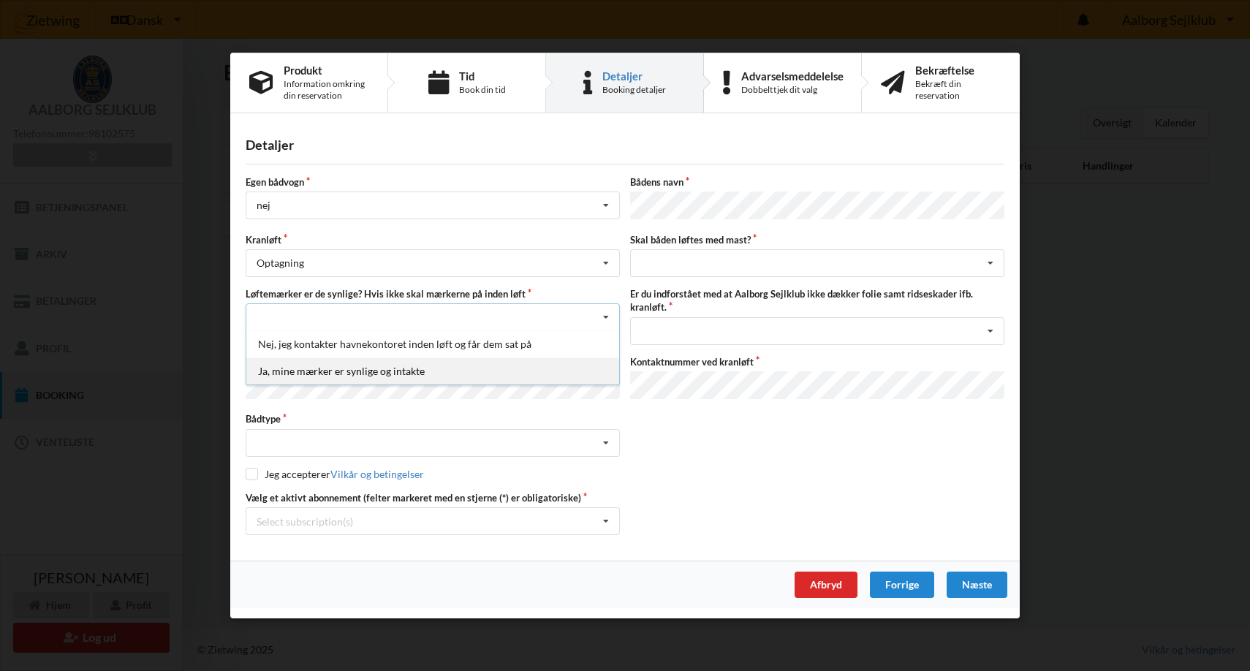
click at [295, 370] on div "Ja, mine mærker er synlige og intakte" at bounding box center [432, 371] width 373 height 27
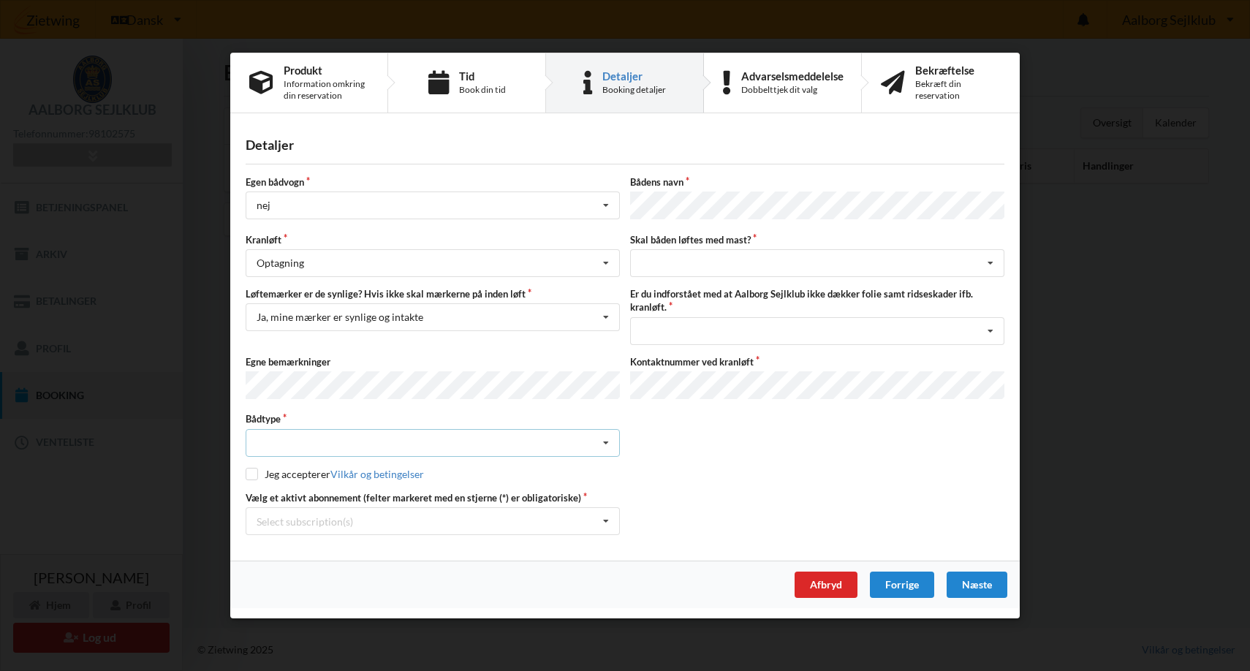
click at [293, 436] on div "Intet valgt Sejlbåd Motorbåd Motorsejler [PERSON_NAME]" at bounding box center [433, 442] width 374 height 28
click at [293, 495] on div "Sejlbåd" at bounding box center [432, 496] width 373 height 27
click at [254, 472] on input "checkbox" at bounding box center [252, 473] width 12 height 12
checkbox input "true"
click at [317, 516] on div "Select subscription(s)" at bounding box center [305, 521] width 97 height 12
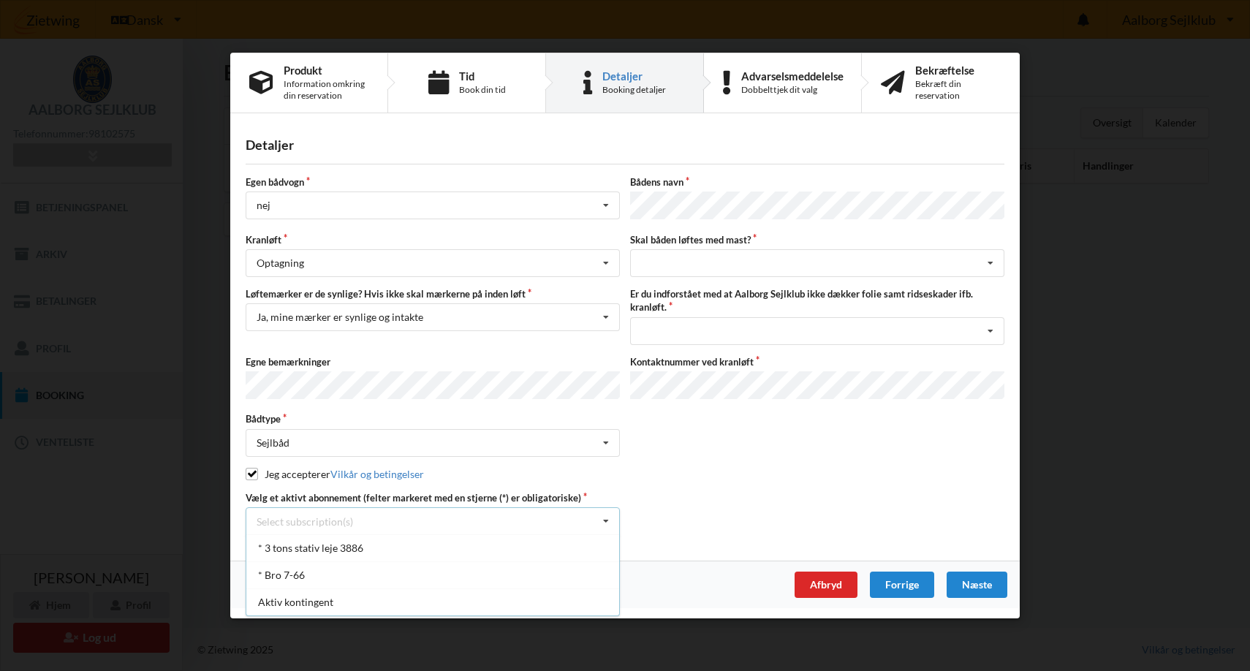
click at [485, 494] on label "Vælg et aktivt abonnement (felter markeret med en stjerne (*) er obligatoriske)" at bounding box center [433, 497] width 374 height 13
click at [507, 529] on div "Select subscription(s) * 3 tons stativ leje 3886 * Bro 7-66 Aktiv kontingent" at bounding box center [433, 521] width 374 height 28
click at [493, 550] on div "* 3 tons stativ leje 3886" at bounding box center [432, 547] width 373 height 27
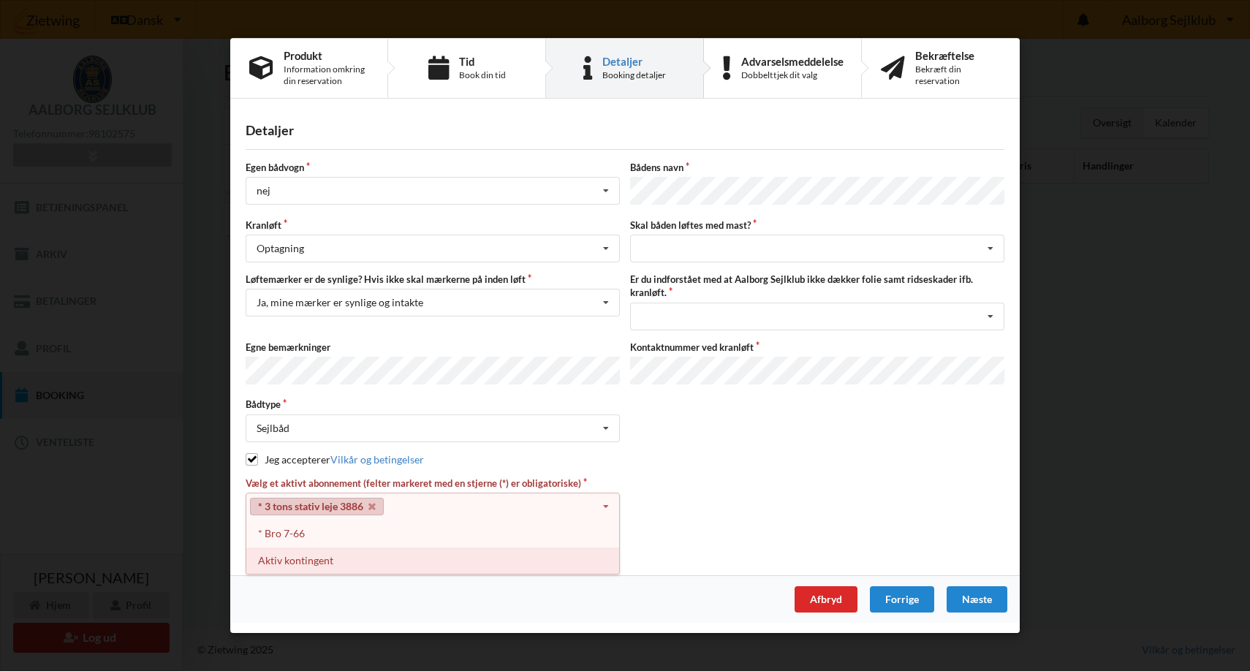
click at [480, 556] on div "Aktiv kontingent" at bounding box center [432, 561] width 373 height 27
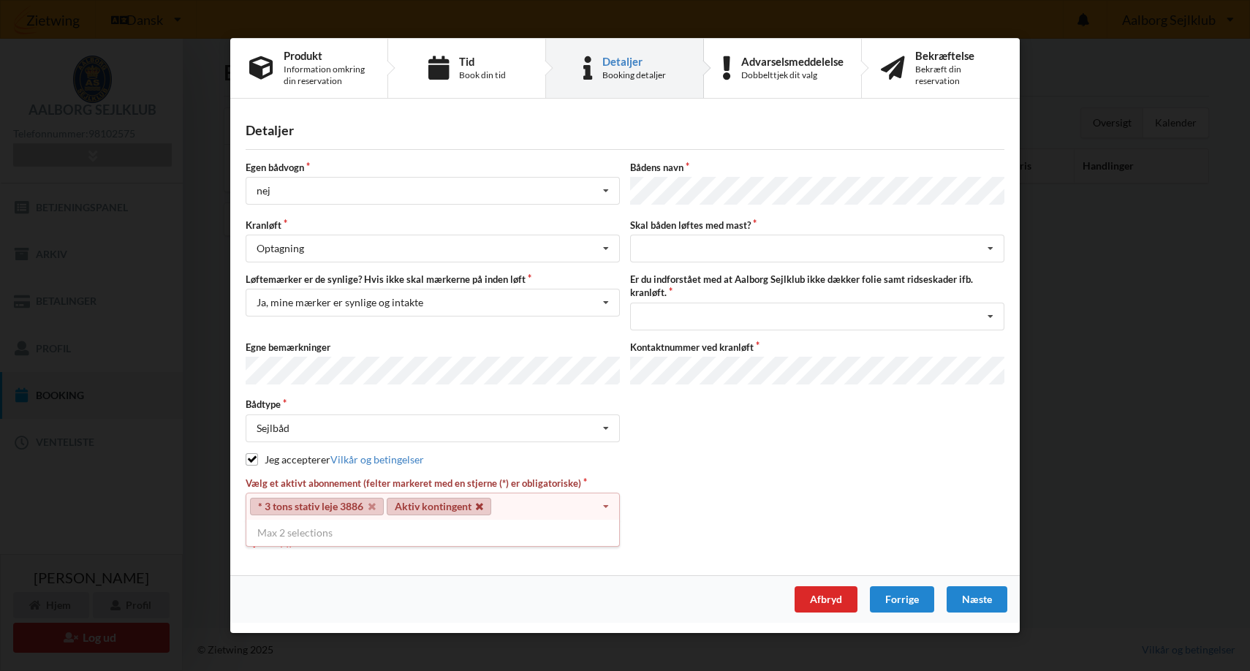
click at [482, 507] on icon at bounding box center [479, 507] width 7 height 10
click at [368, 502] on icon at bounding box center [371, 507] width 7 height 10
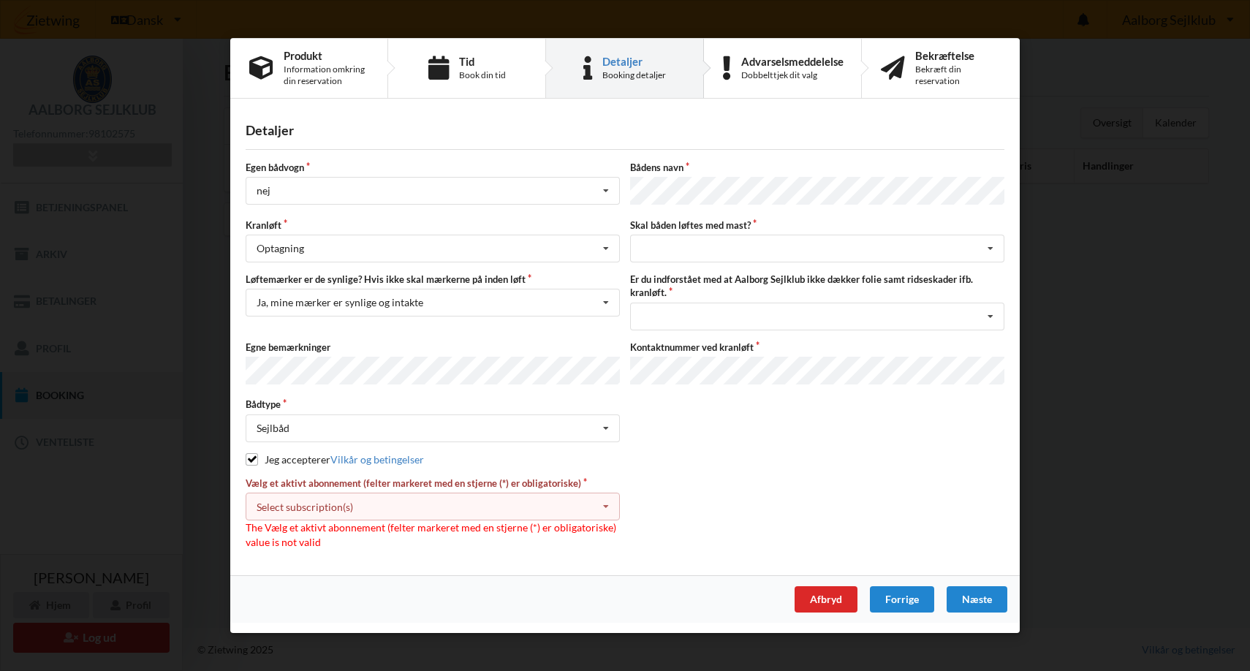
click at [397, 504] on div "Select subscription(s) * 3 tons stativ leje 3886 * Bro 7-66 Aktiv kontingent" at bounding box center [433, 508] width 374 height 28
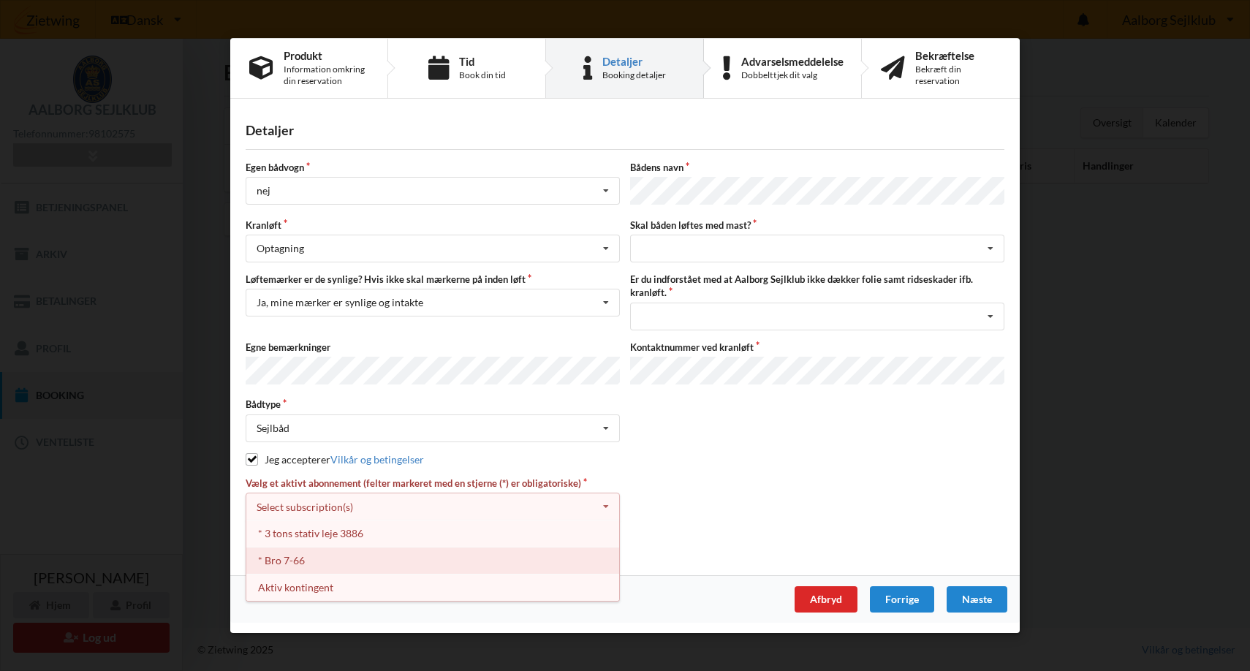
click at [363, 564] on div "* Bro 7-66" at bounding box center [432, 561] width 373 height 27
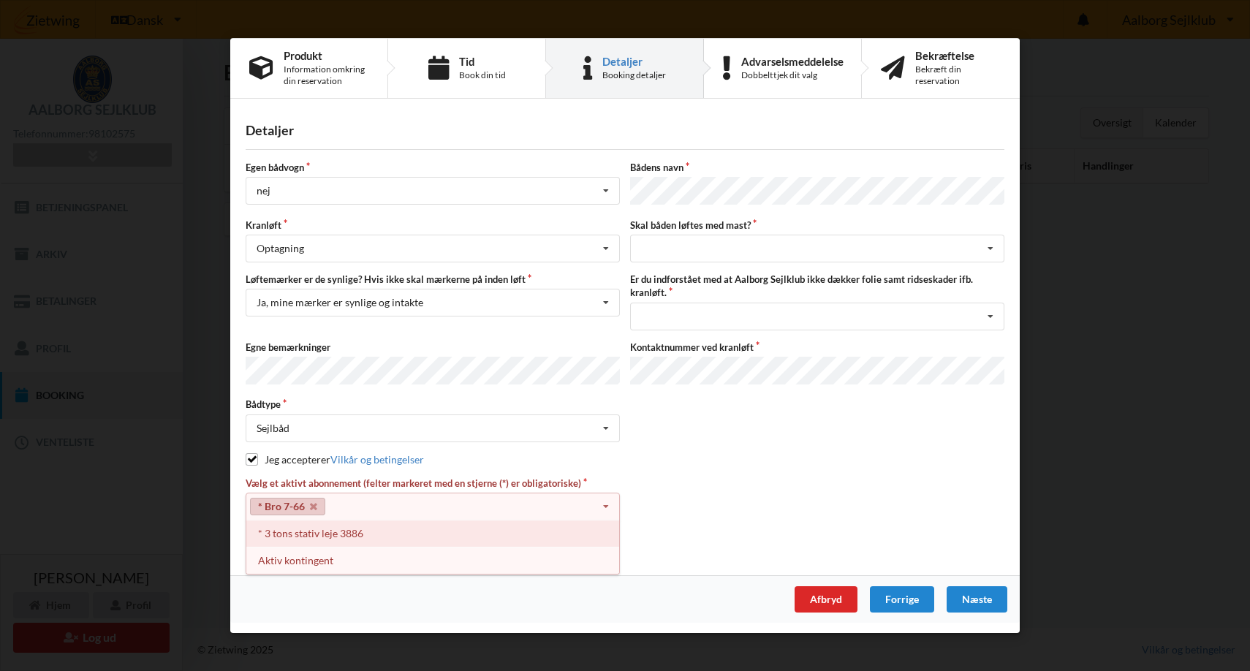
click at [363, 540] on div "* 3 tons stativ leje 3886" at bounding box center [432, 534] width 373 height 27
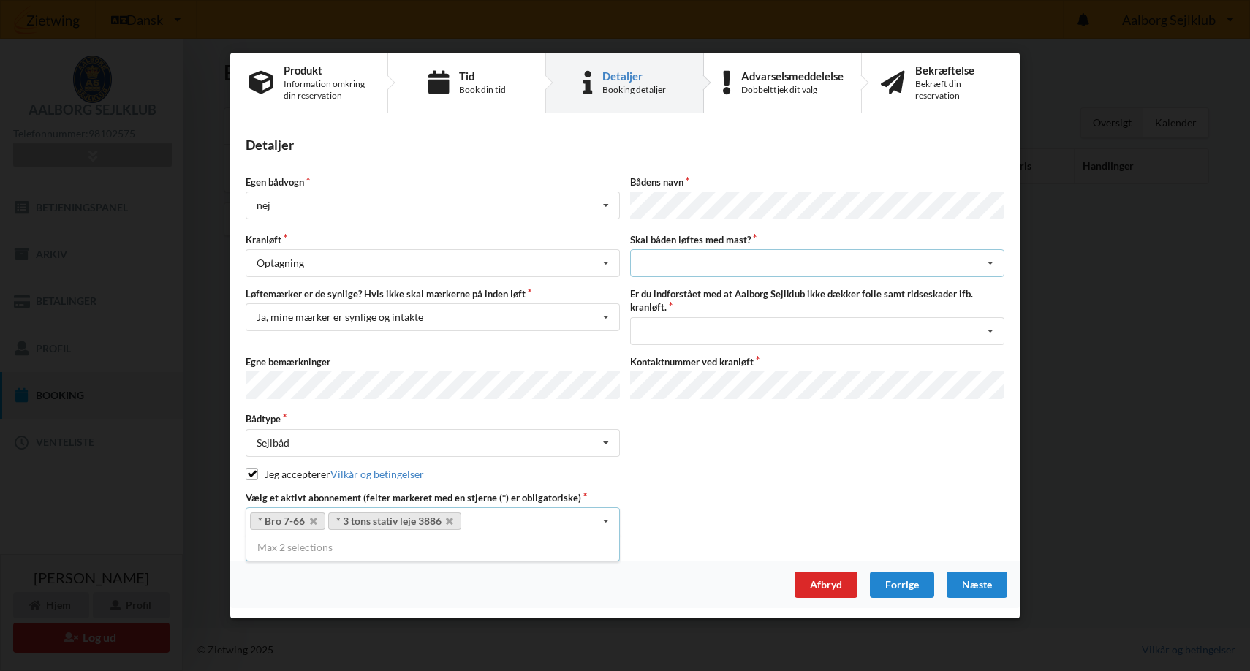
click at [706, 265] on div "intet valg ja nej" at bounding box center [817, 263] width 374 height 28
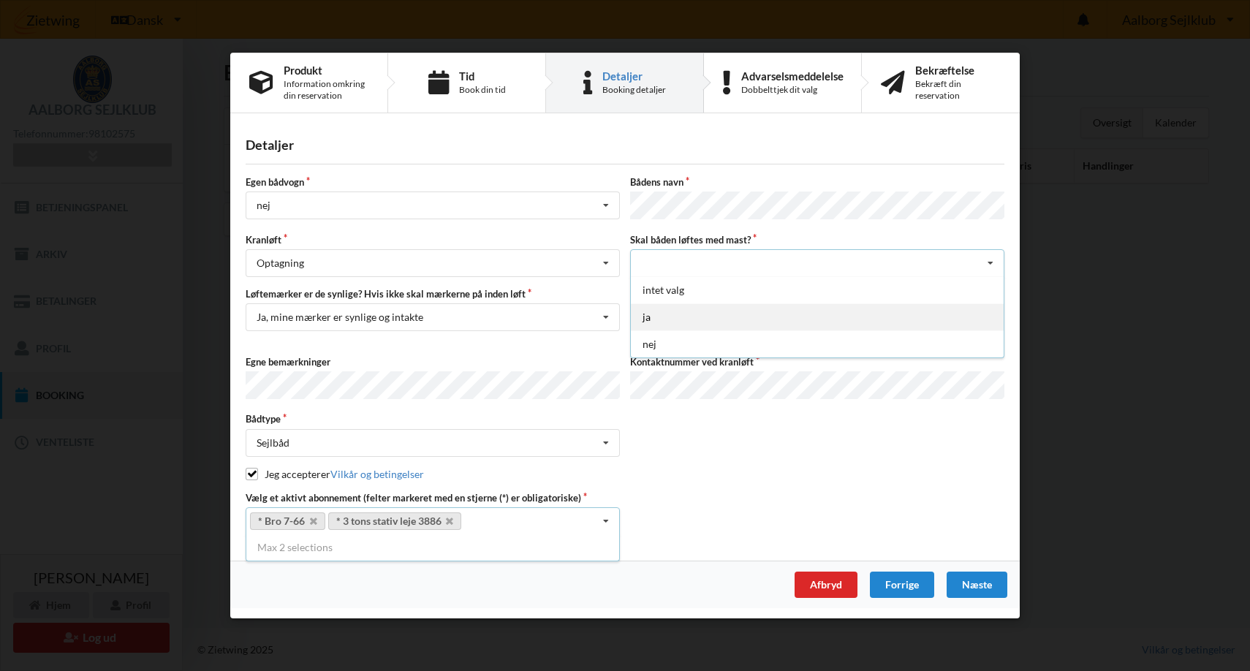
click at [700, 316] on div "ja" at bounding box center [817, 316] width 373 height 27
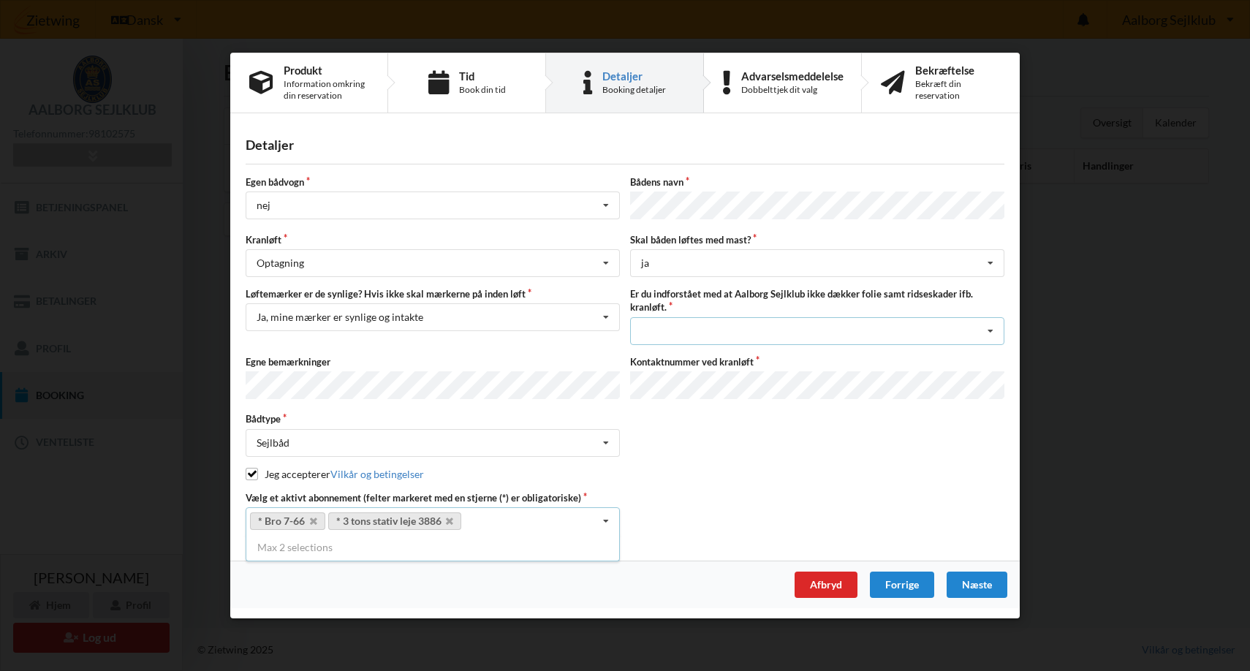
click at [697, 327] on div "Jeg har tæpper med og tager selv ansvaret for eventuelle folie samt ridseskader…" at bounding box center [817, 331] width 374 height 28
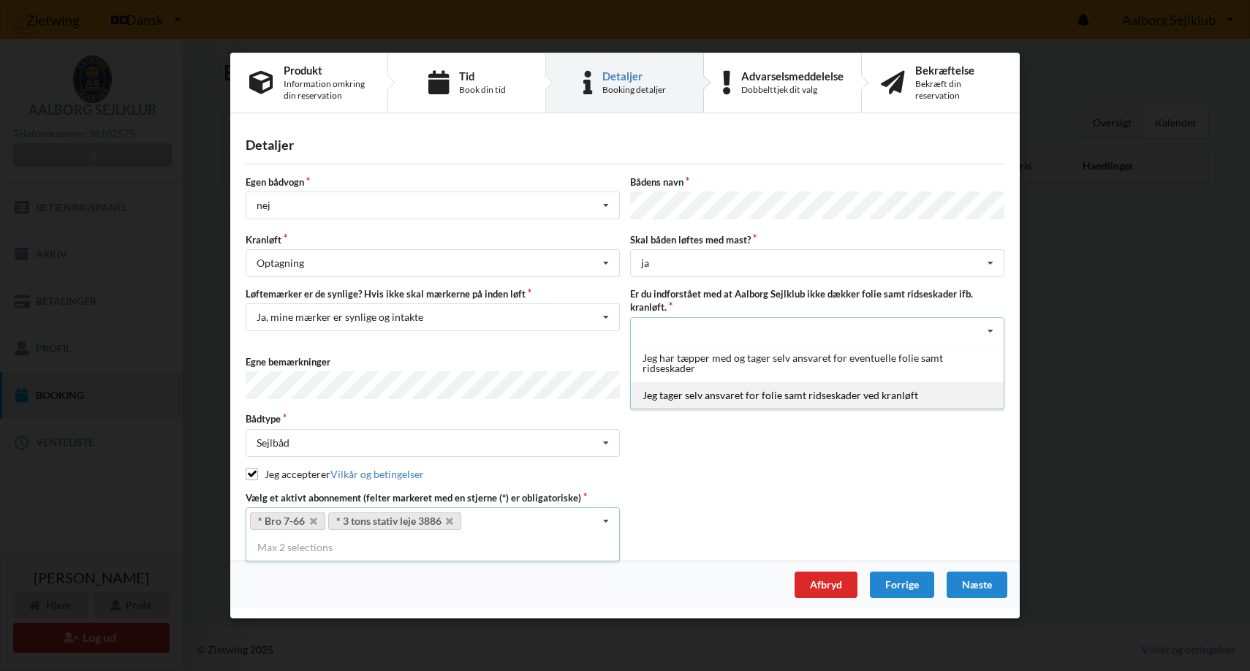
click at [690, 394] on div "Jeg tager selv ansvaret for folie samt ridseskader ved kranløft" at bounding box center [817, 394] width 373 height 27
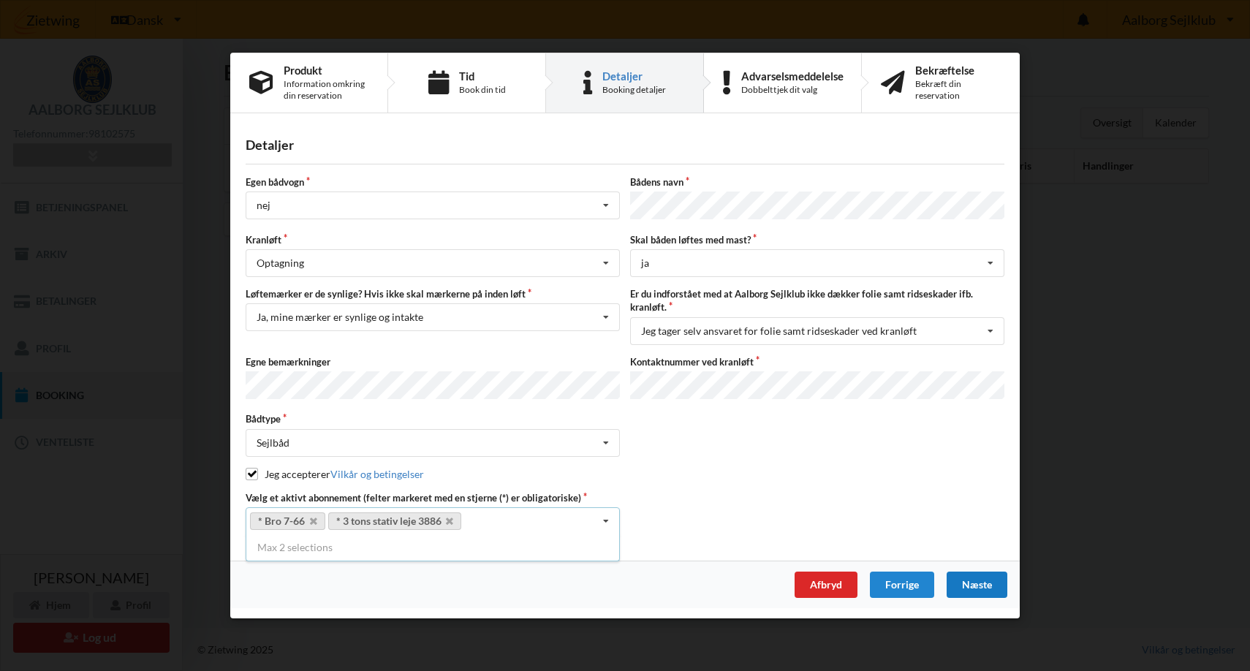
click at [976, 579] on div "Næste" at bounding box center [977, 585] width 61 height 26
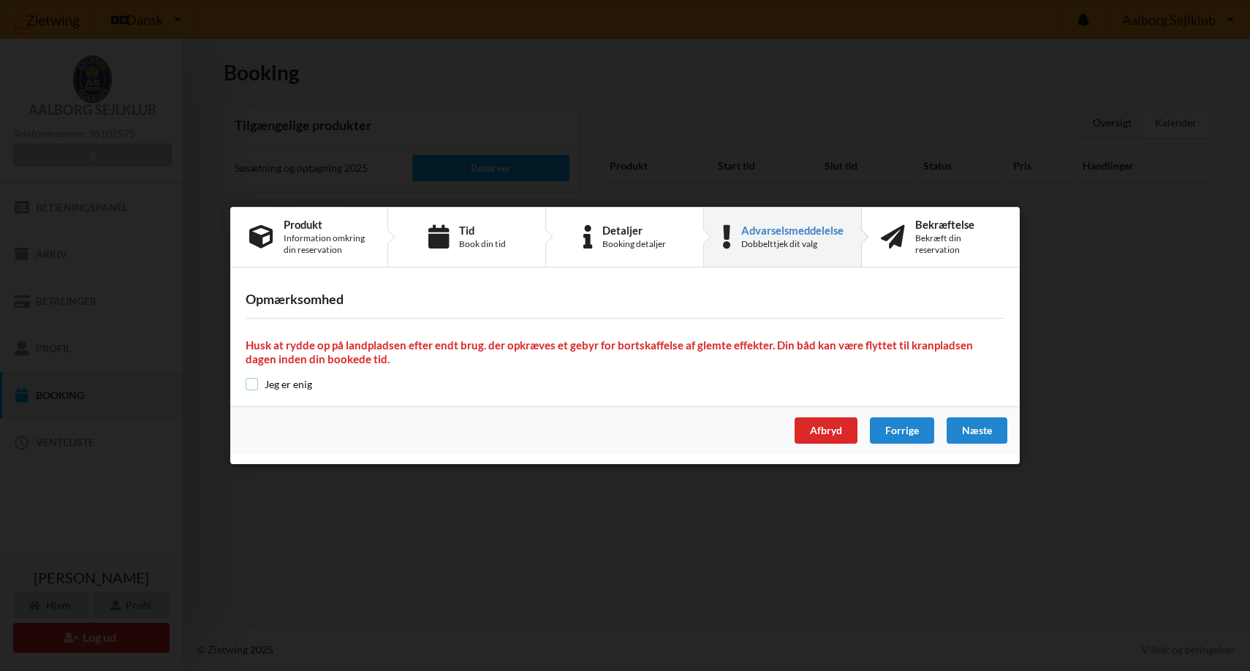
click at [254, 388] on input "checkbox" at bounding box center [252, 384] width 12 height 12
checkbox input "true"
click at [976, 423] on div "Næste" at bounding box center [977, 430] width 61 height 26
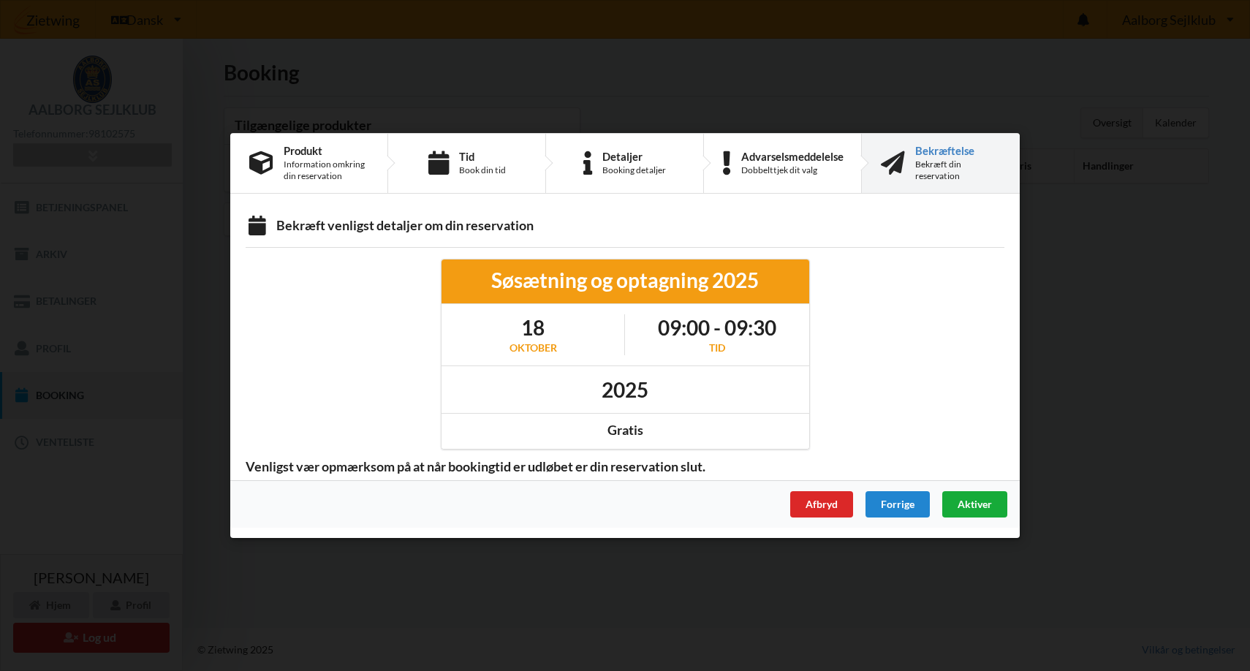
click at [972, 502] on span "Aktiver" at bounding box center [975, 504] width 34 height 12
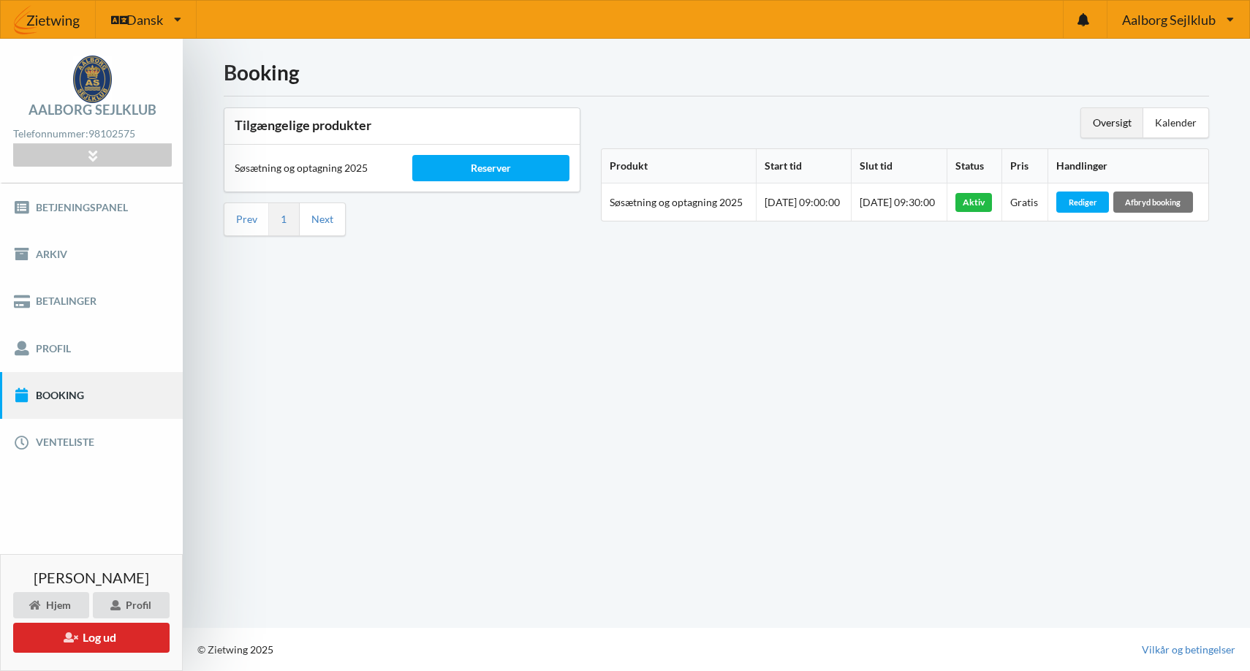
click at [1038, 341] on div "Booking Tilgængelige produkter Søsætning og optagning 2025 Reserver Prev 1 Next…" at bounding box center [716, 333] width 1067 height 589
